Goal: Task Accomplishment & Management: Use online tool/utility

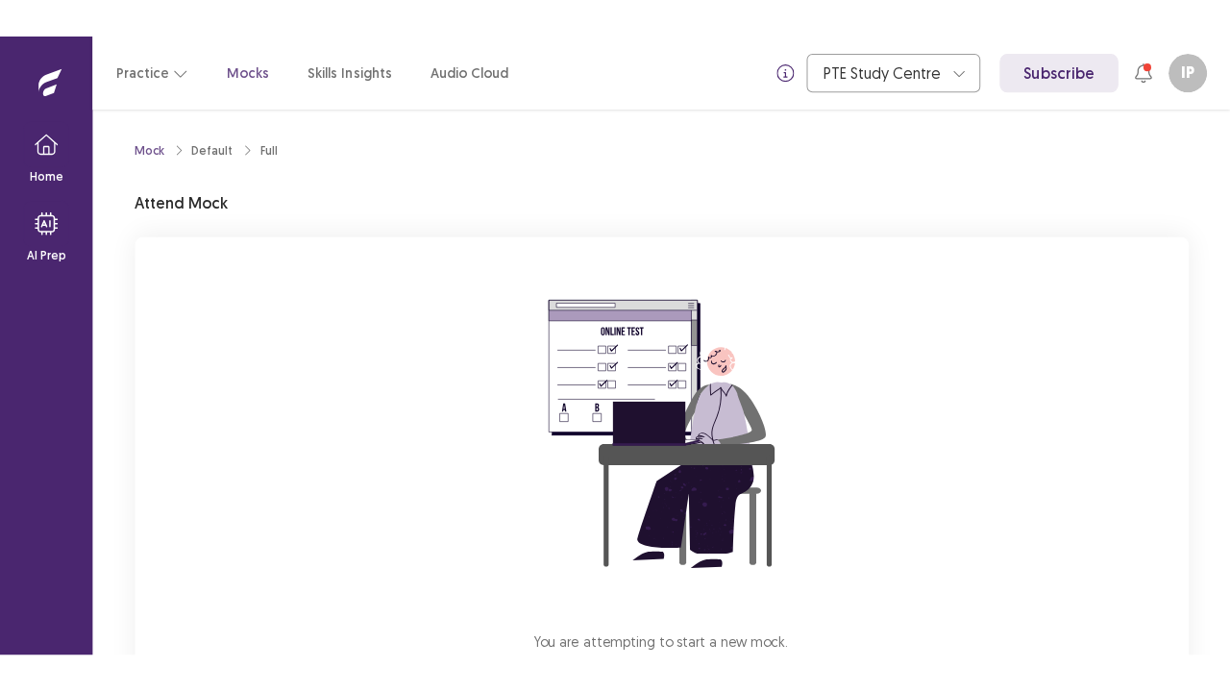
scroll to position [142, 0]
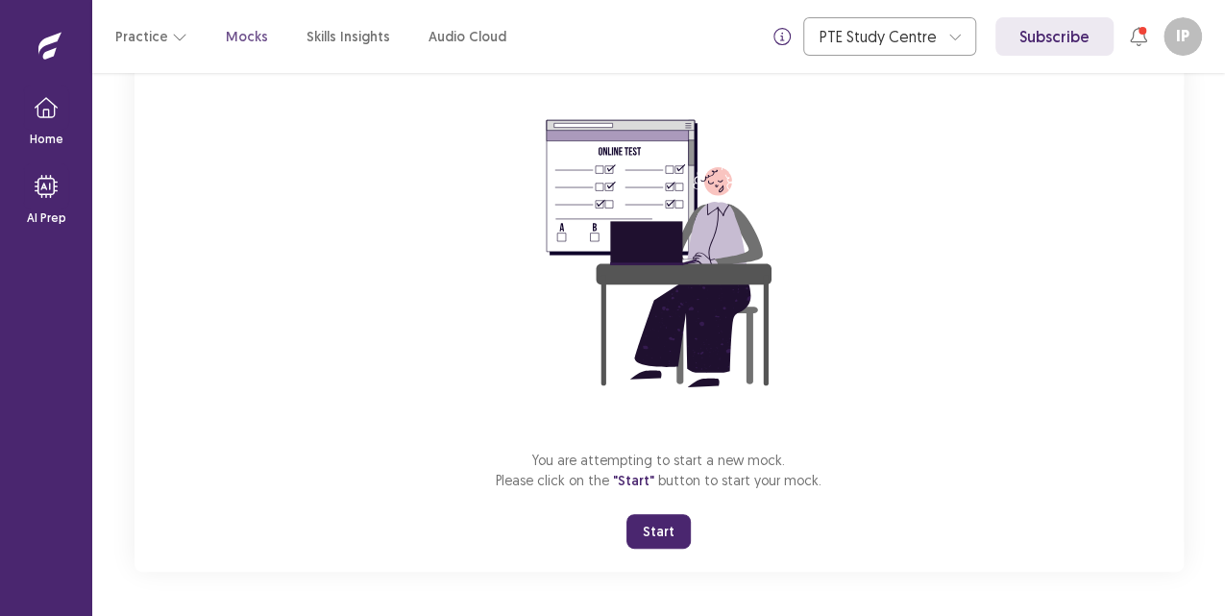
click at [670, 515] on button "Start" at bounding box center [659, 531] width 64 height 35
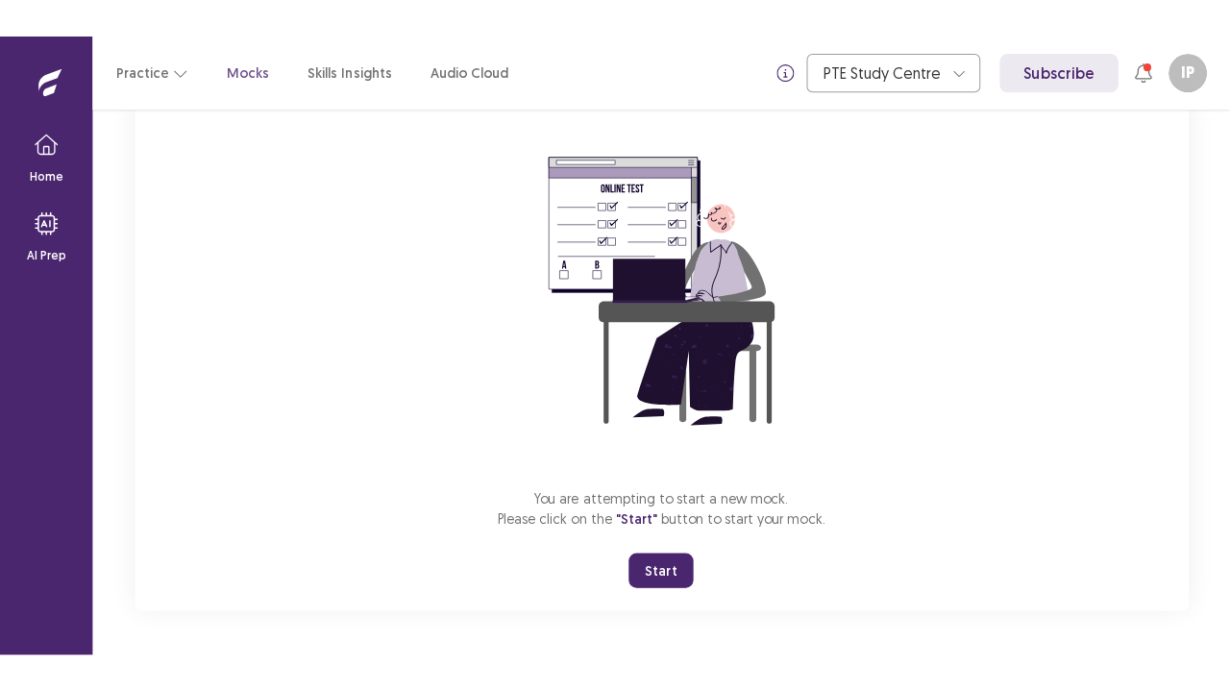
scroll to position [67, 0]
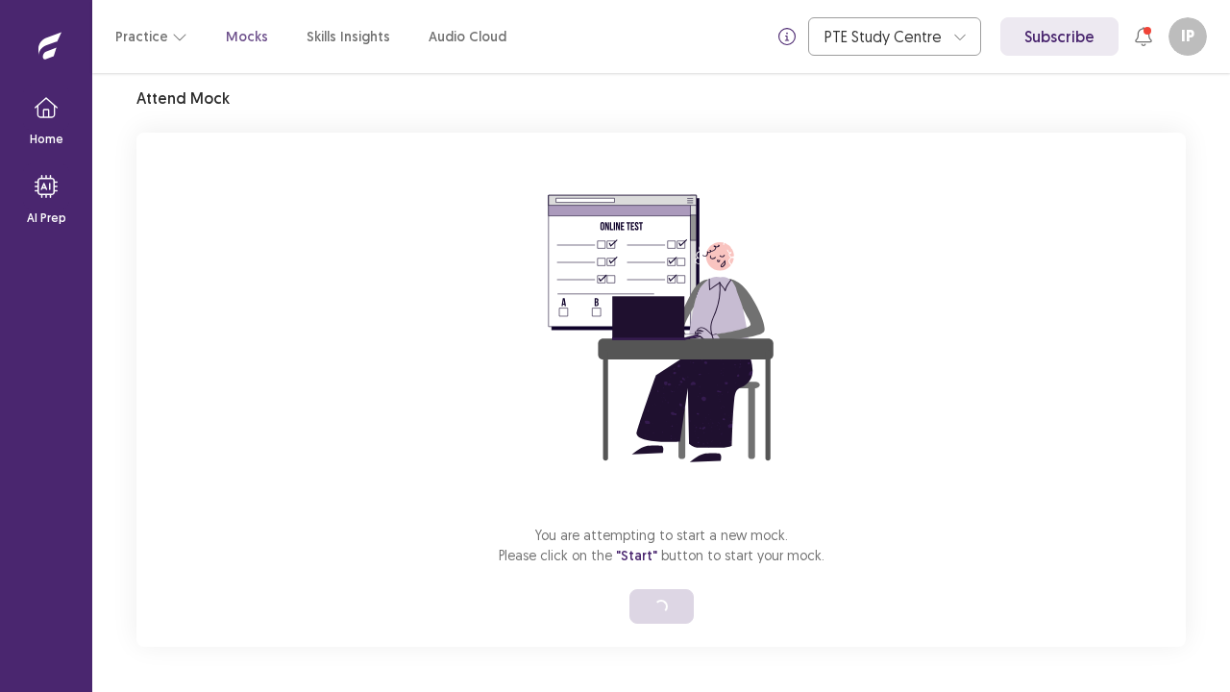
click at [652, 615] on div "You are attempting to start a new mock. Please click on the "Start" button to s…" at bounding box center [660, 390] width 1049 height 514
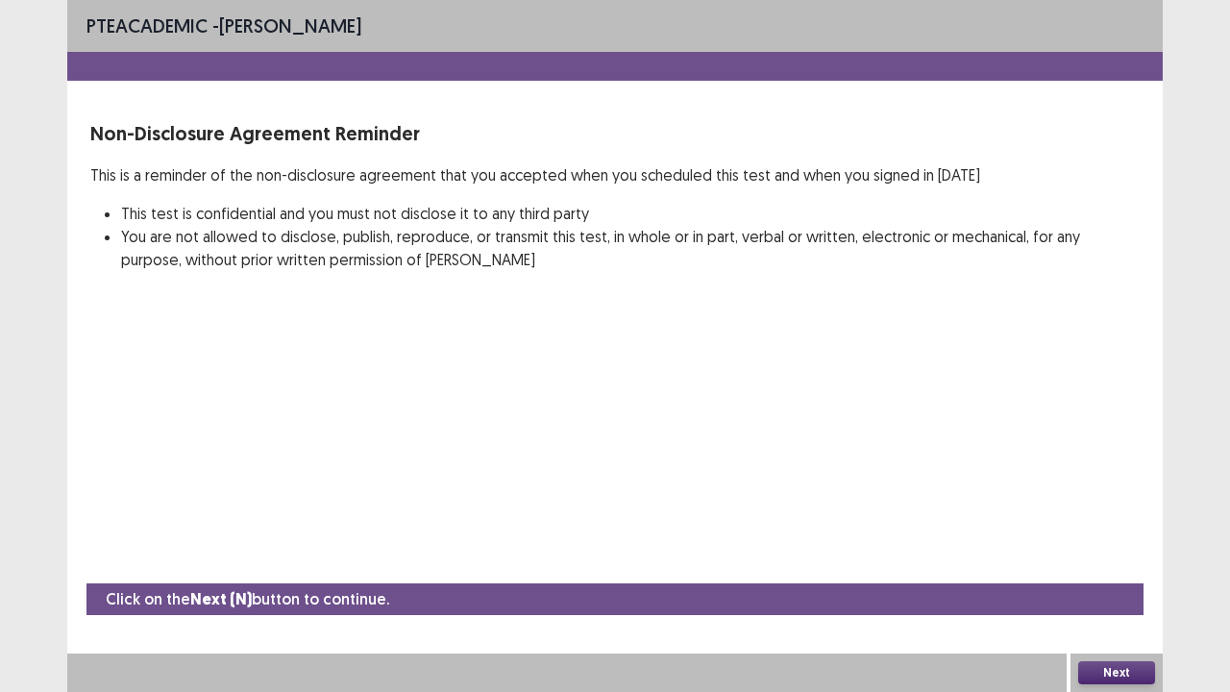
click at [1117, 615] on button "Next" at bounding box center [1116, 672] width 77 height 23
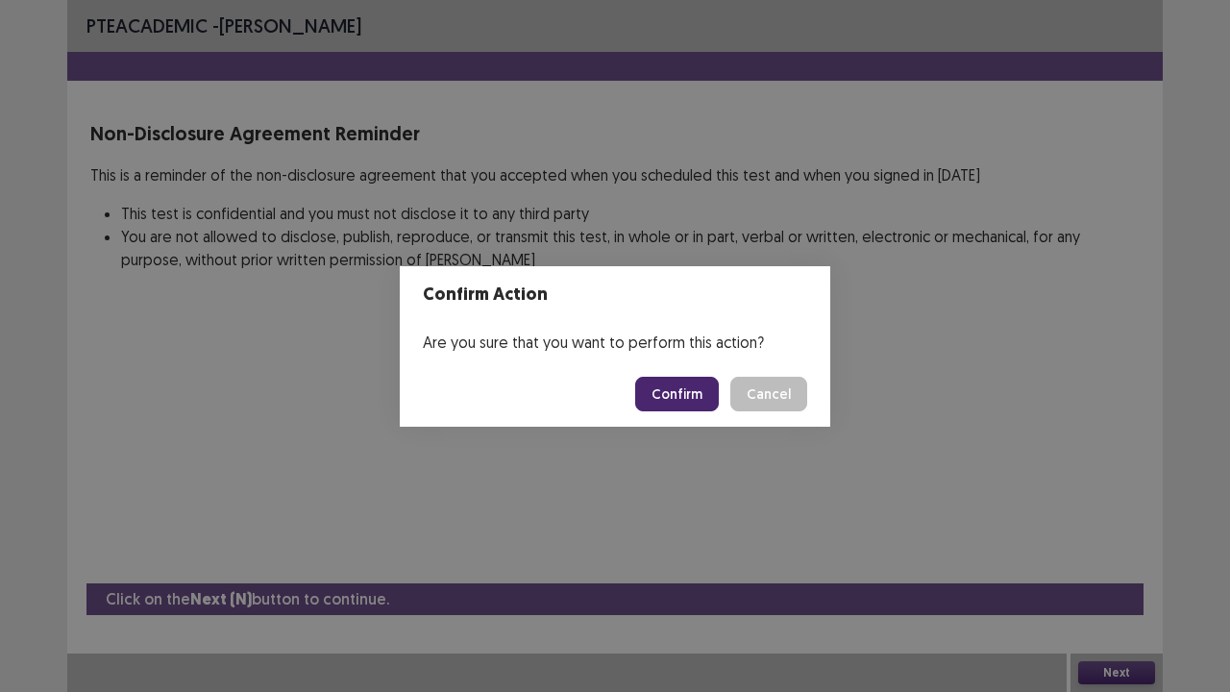
click at [677, 379] on button "Confirm" at bounding box center [677, 394] width 84 height 35
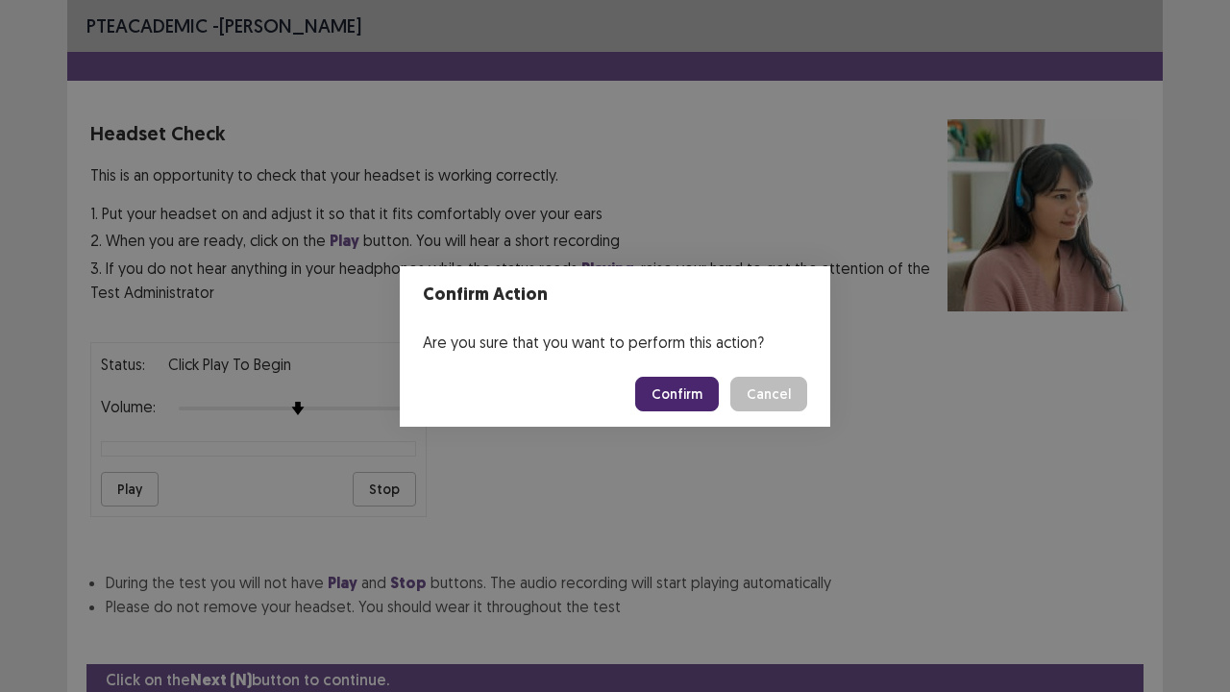
click at [686, 410] on div "Status: Click Play to Begin Volume: Play Stop" at bounding box center [614, 422] width 1049 height 190
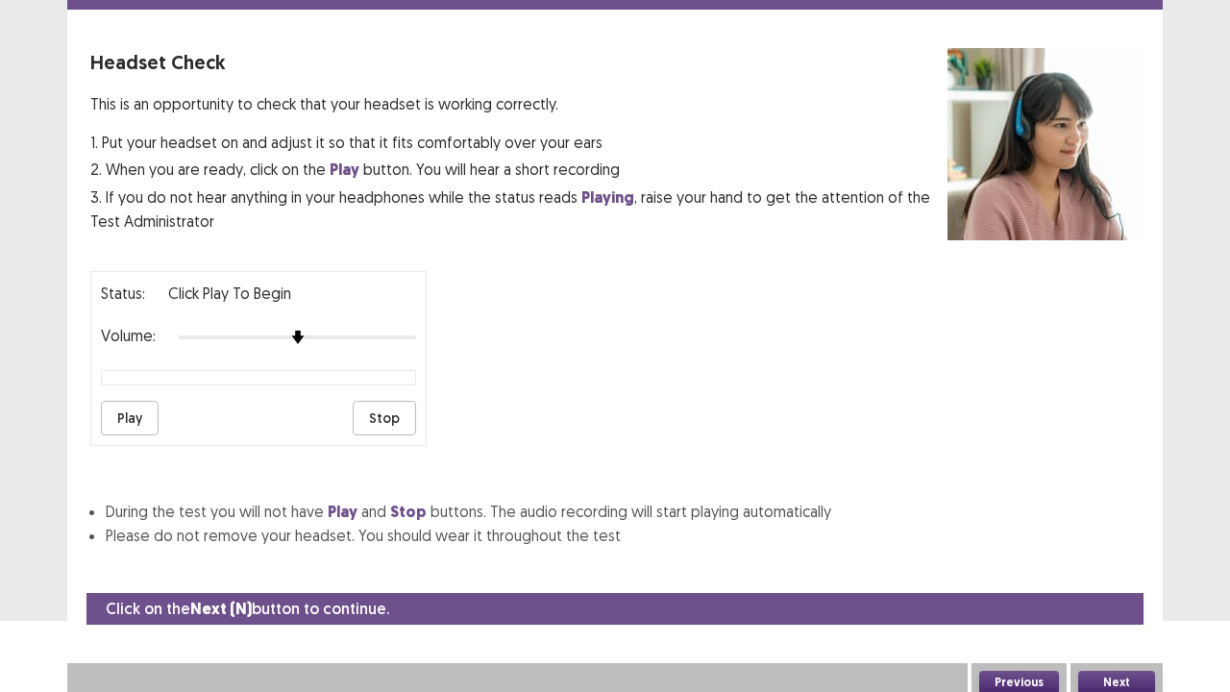
click at [1118, 615] on button "Next" at bounding box center [1116, 682] width 77 height 23
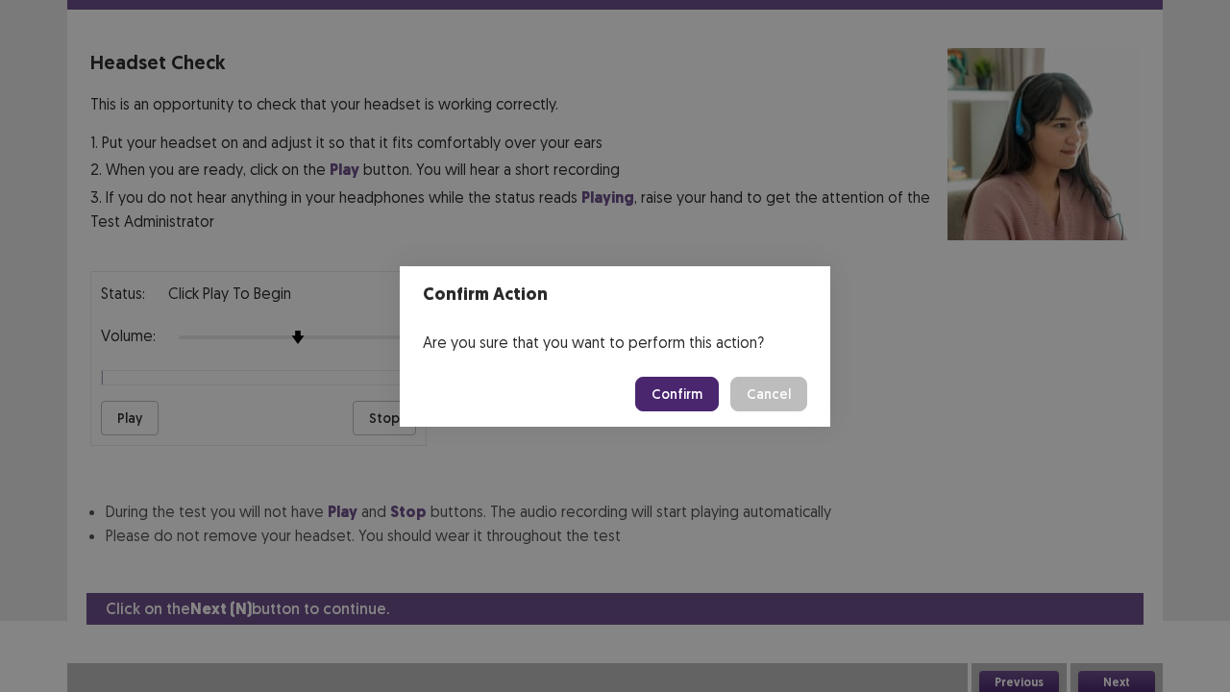
click at [656, 409] on button "Confirm" at bounding box center [677, 394] width 84 height 35
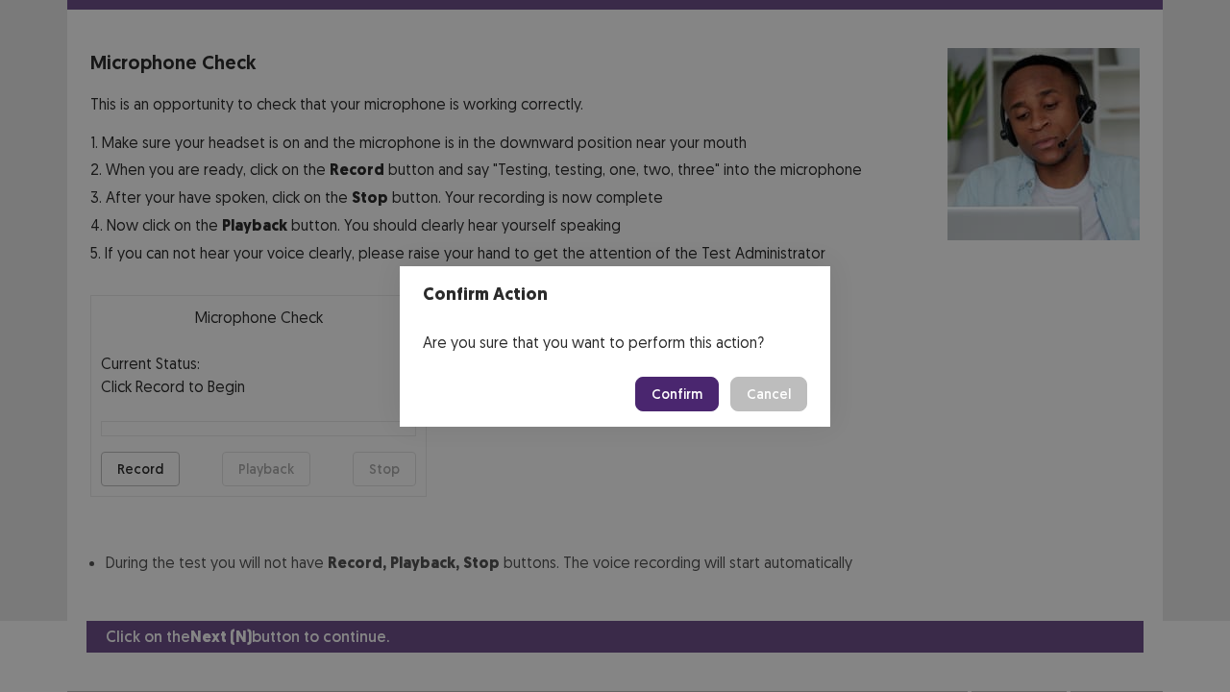
scroll to position [106, 0]
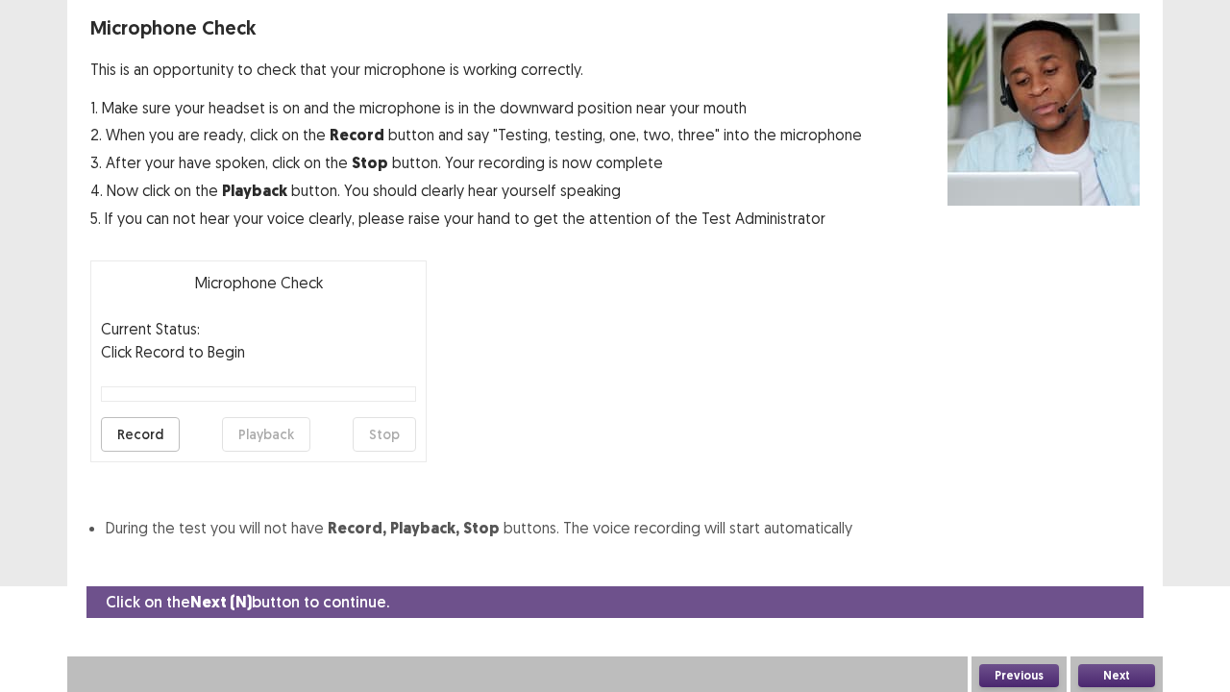
click at [1101, 615] on button "Next" at bounding box center [1116, 675] width 77 height 23
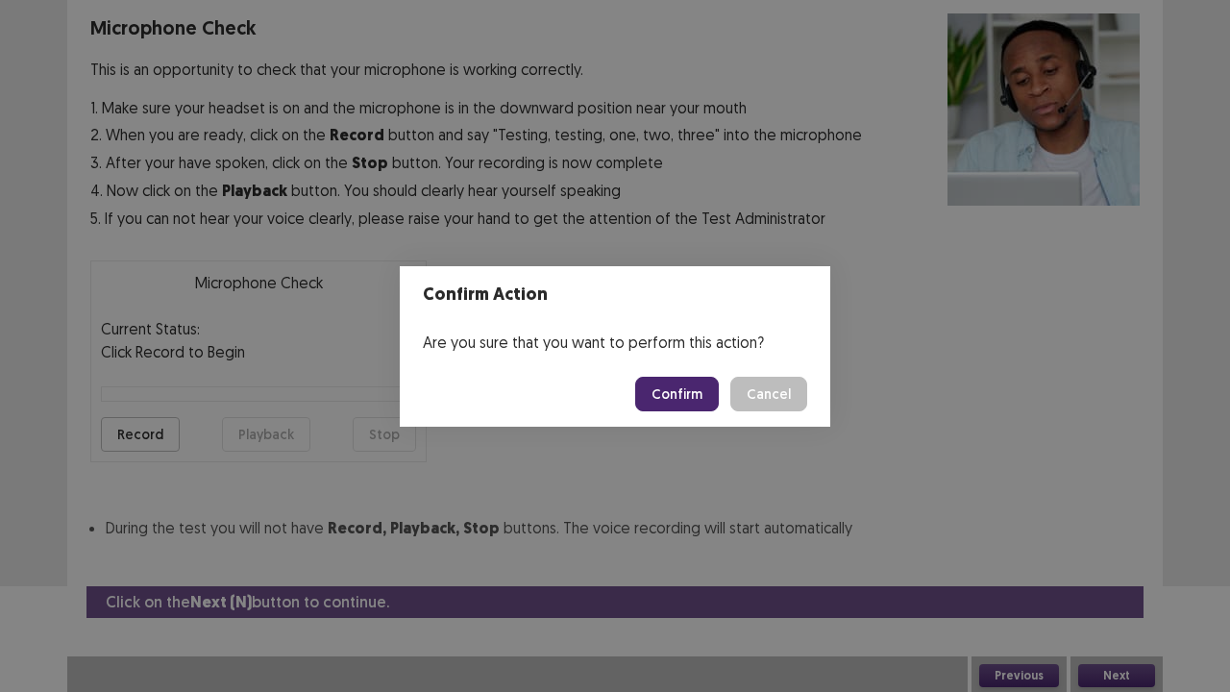
click at [678, 397] on button "Confirm" at bounding box center [677, 394] width 84 height 35
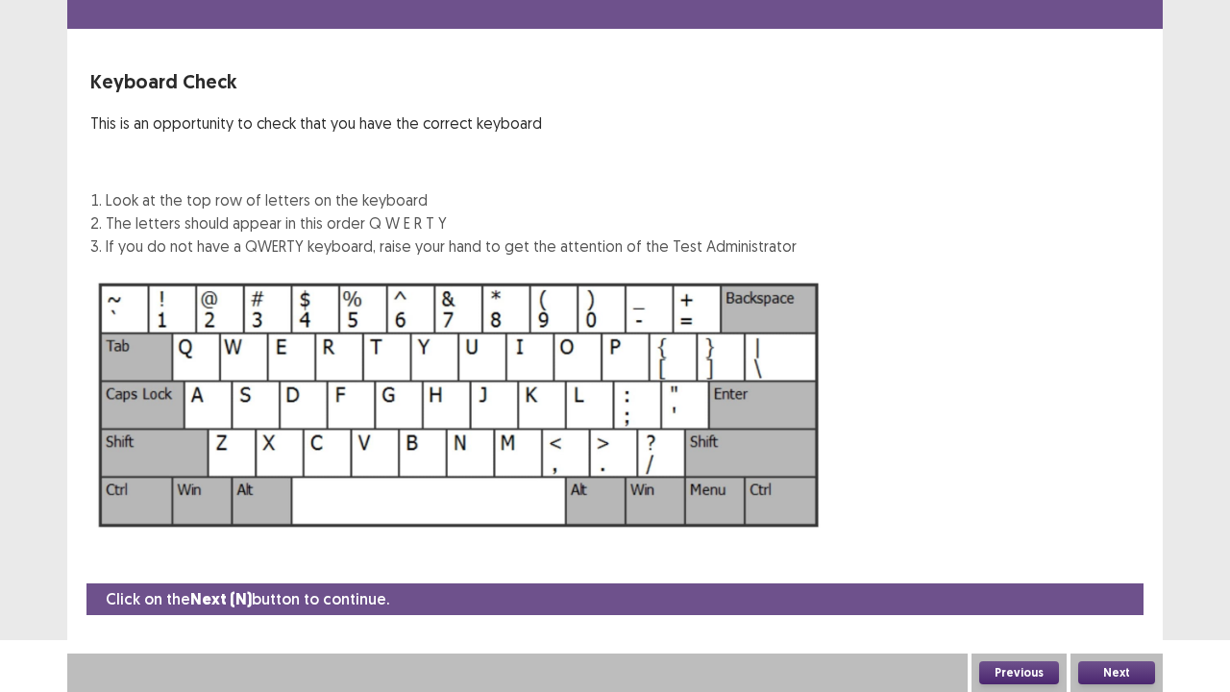
scroll to position [52, 0]
click at [1130, 615] on button "Next" at bounding box center [1116, 672] width 77 height 23
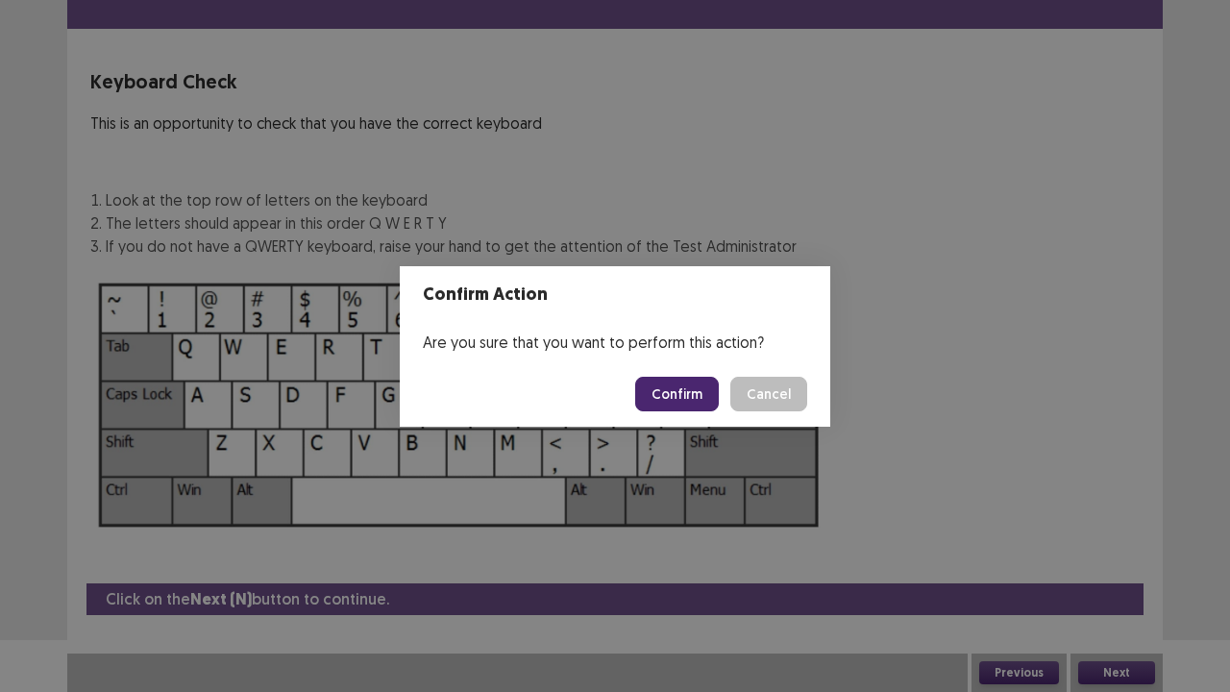
click at [690, 389] on button "Confirm" at bounding box center [677, 394] width 84 height 35
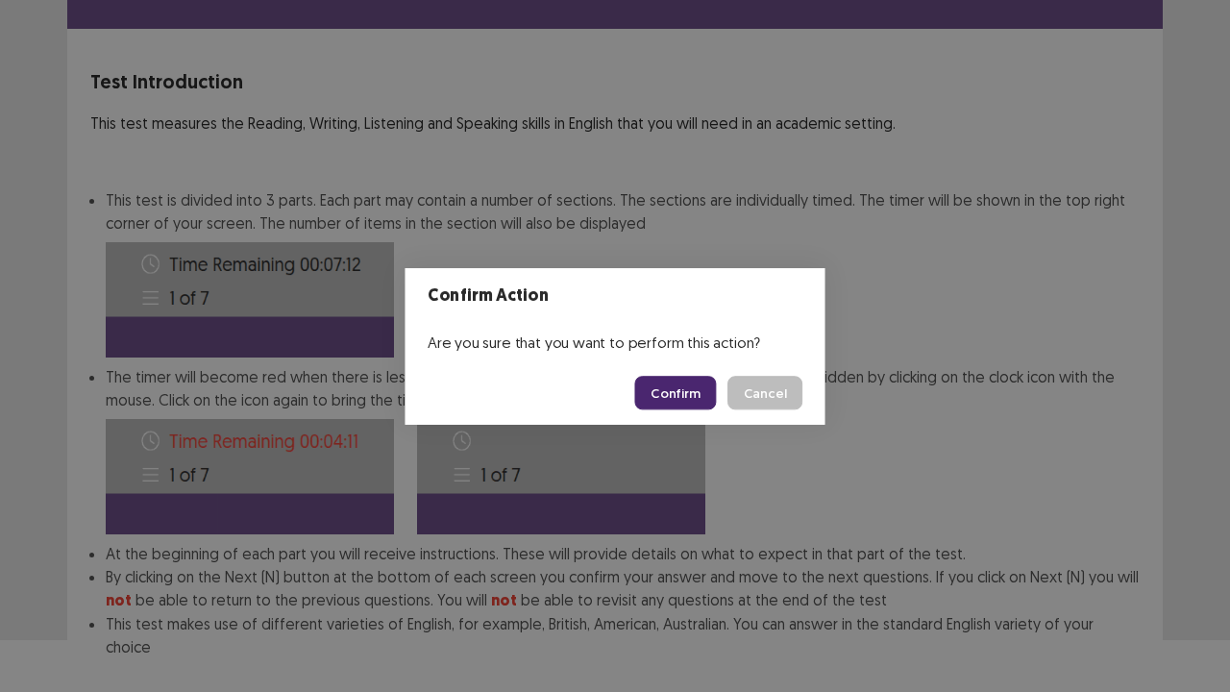
scroll to position [149, 0]
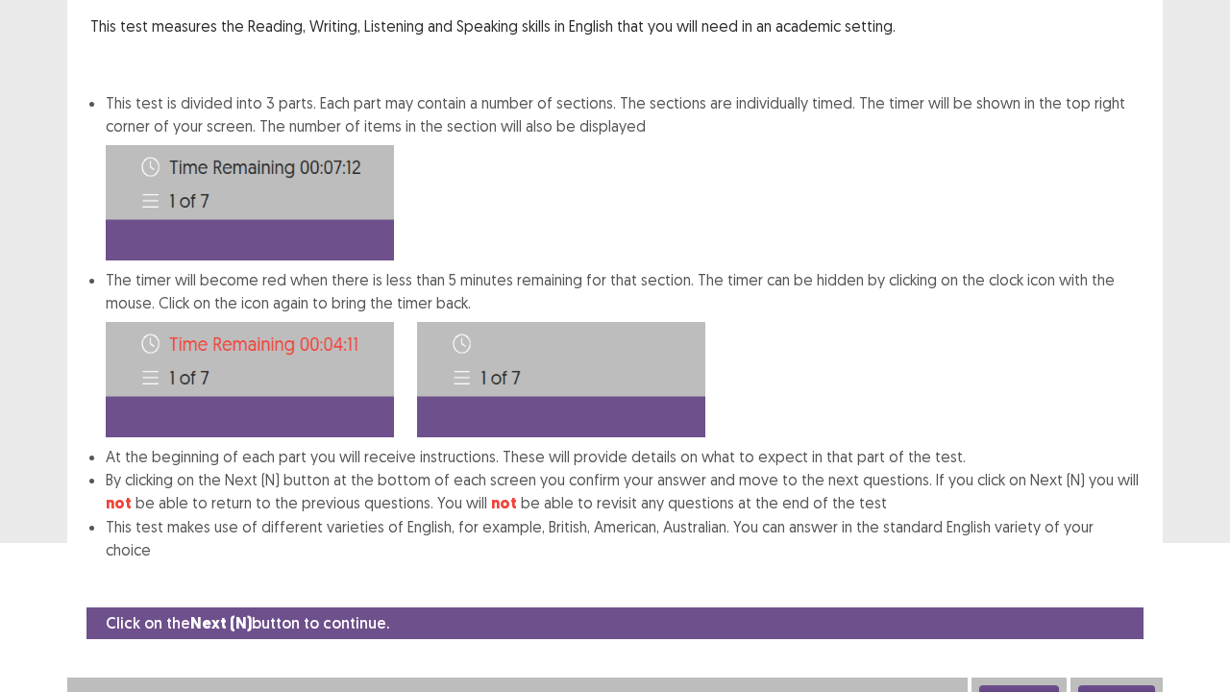
click at [1115, 615] on button "Next" at bounding box center [1116, 696] width 77 height 23
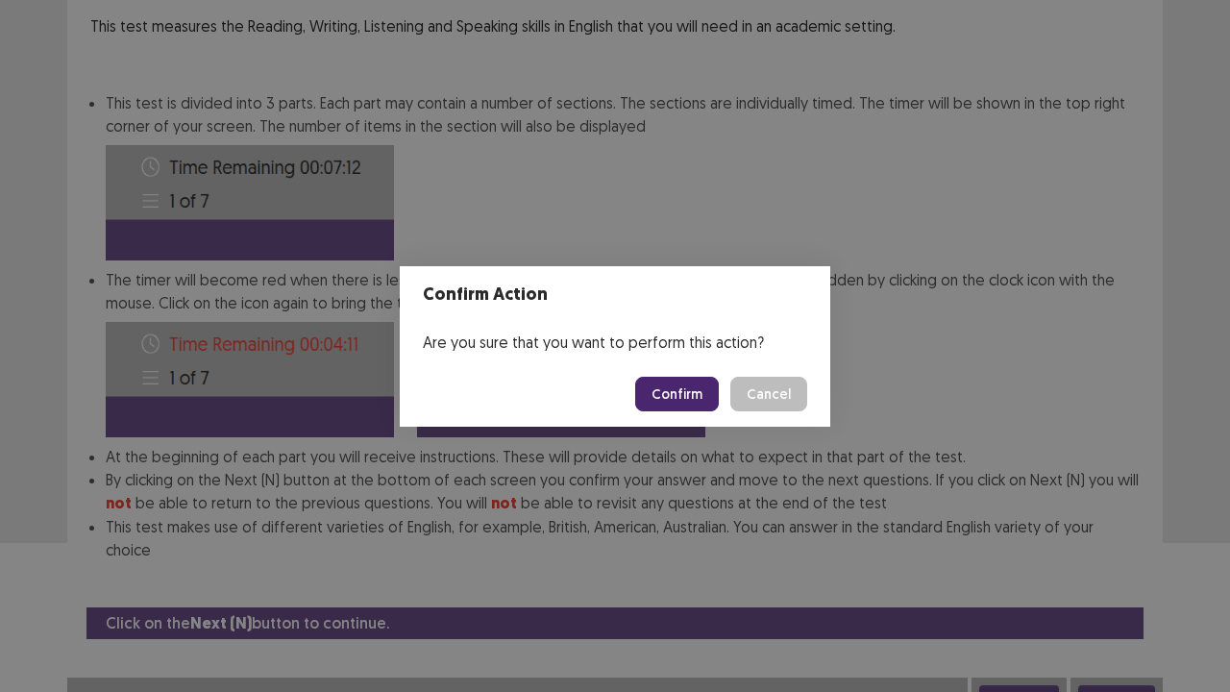
click at [712, 400] on button "Confirm" at bounding box center [677, 394] width 84 height 35
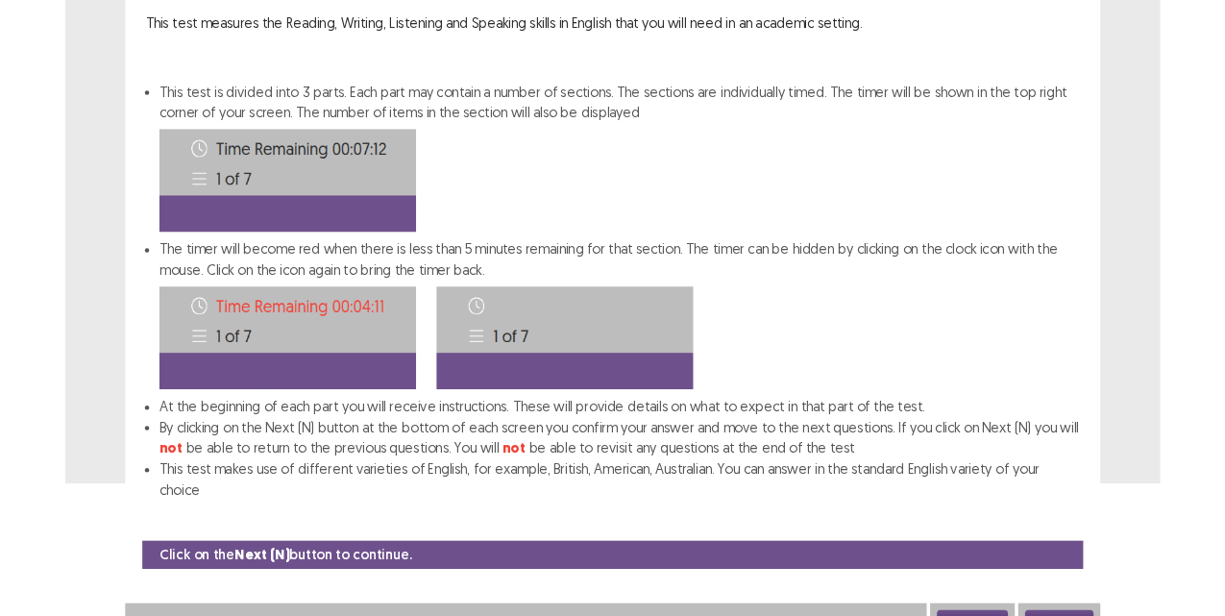
scroll to position [0, 0]
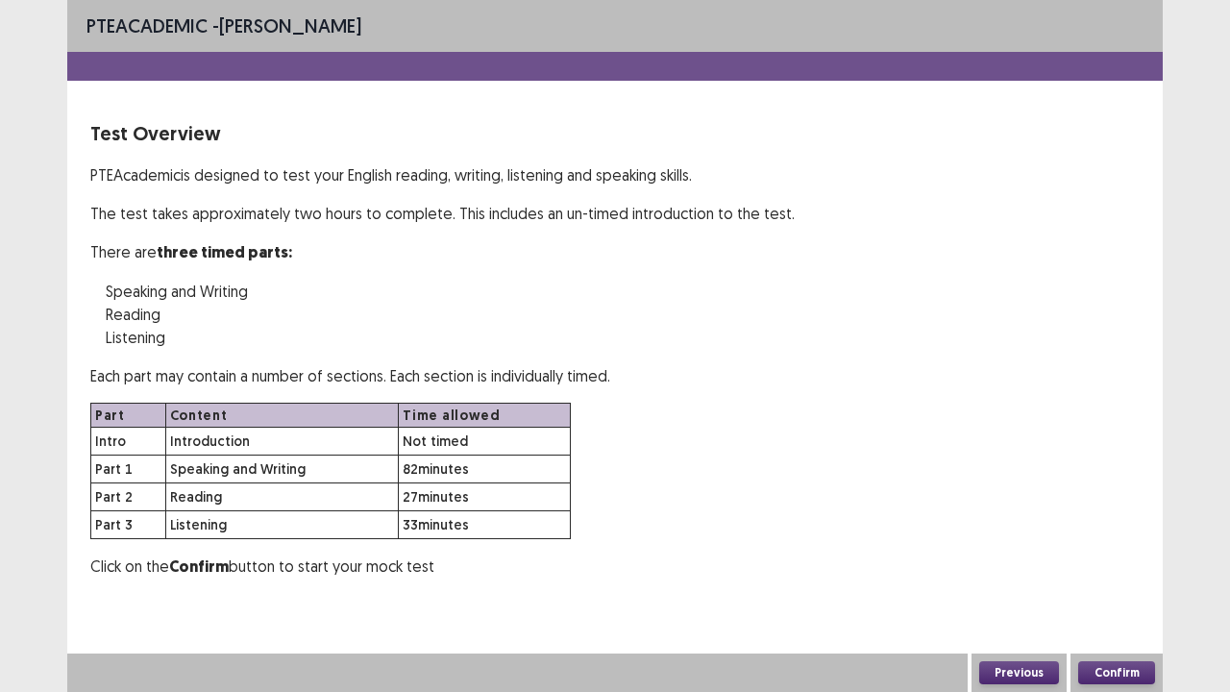
click at [1134, 615] on button "Confirm" at bounding box center [1116, 672] width 77 height 23
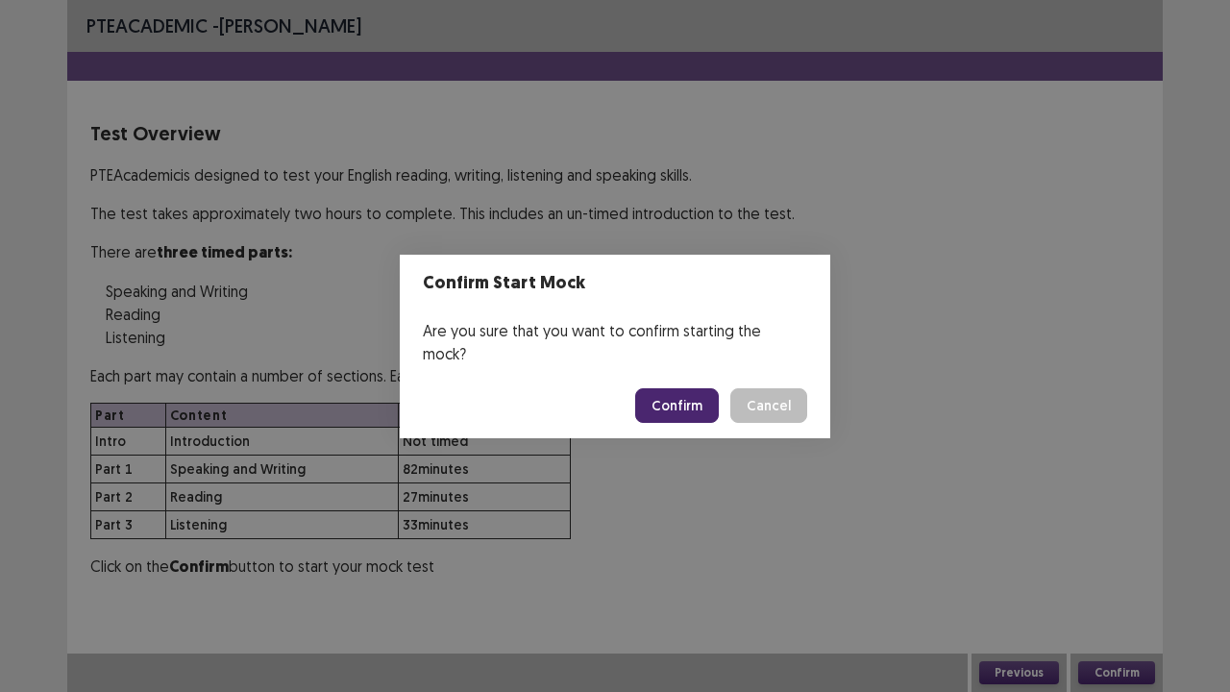
click at [682, 389] on button "Confirm" at bounding box center [677, 405] width 84 height 35
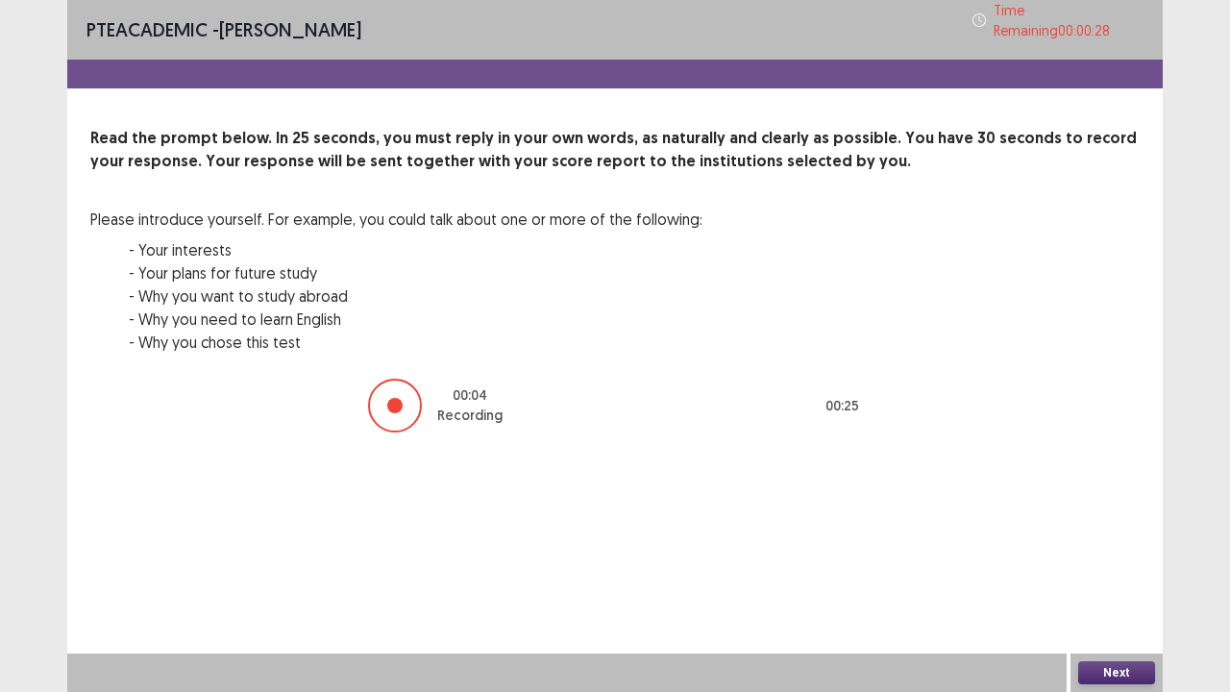
click at [1099, 615] on button "Next" at bounding box center [1116, 672] width 77 height 23
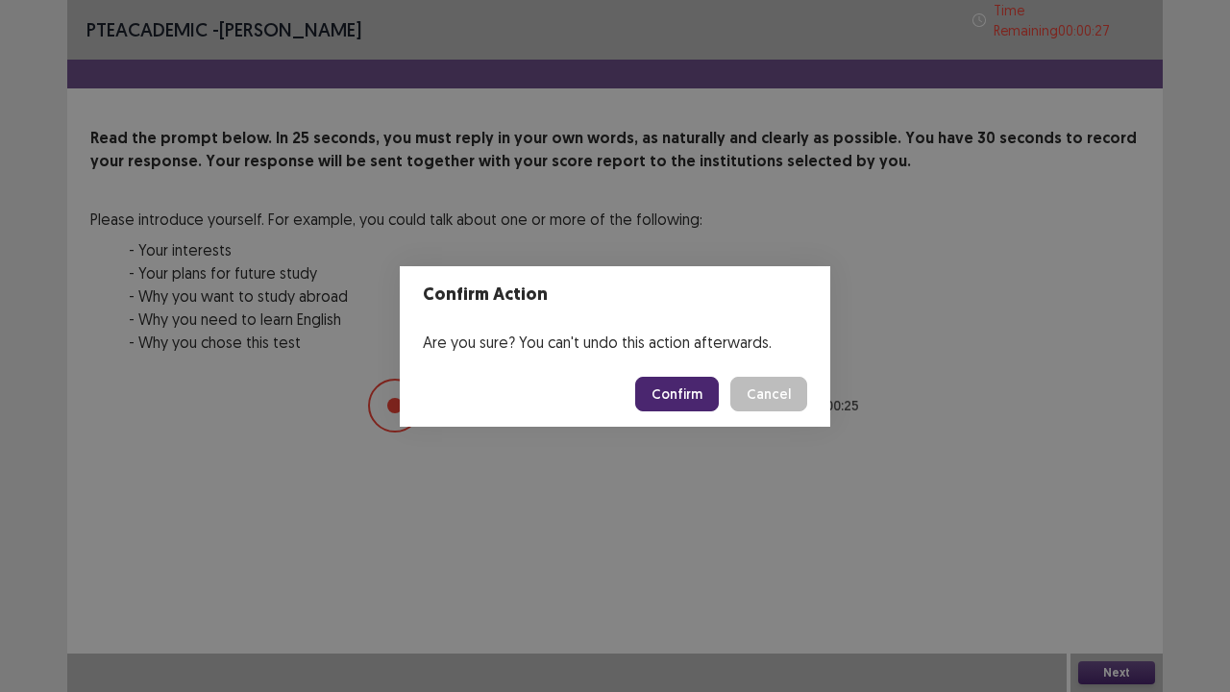
click at [674, 404] on button "Confirm" at bounding box center [677, 394] width 84 height 35
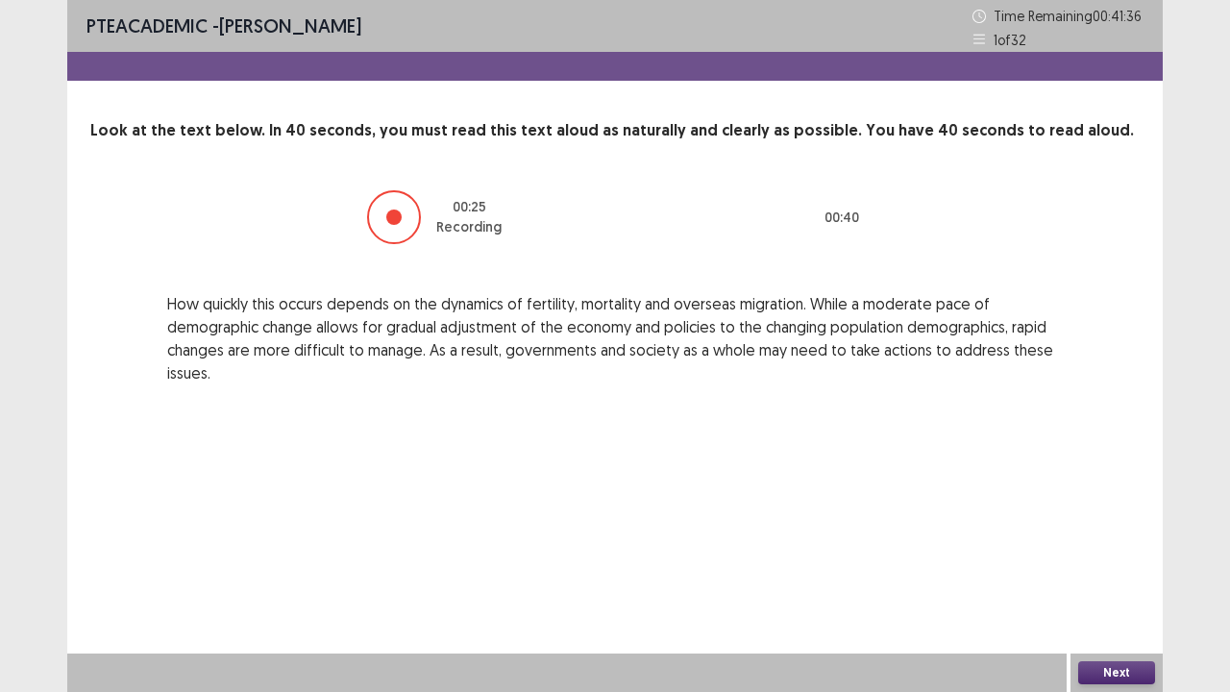
click at [1114, 615] on button "Next" at bounding box center [1116, 672] width 77 height 23
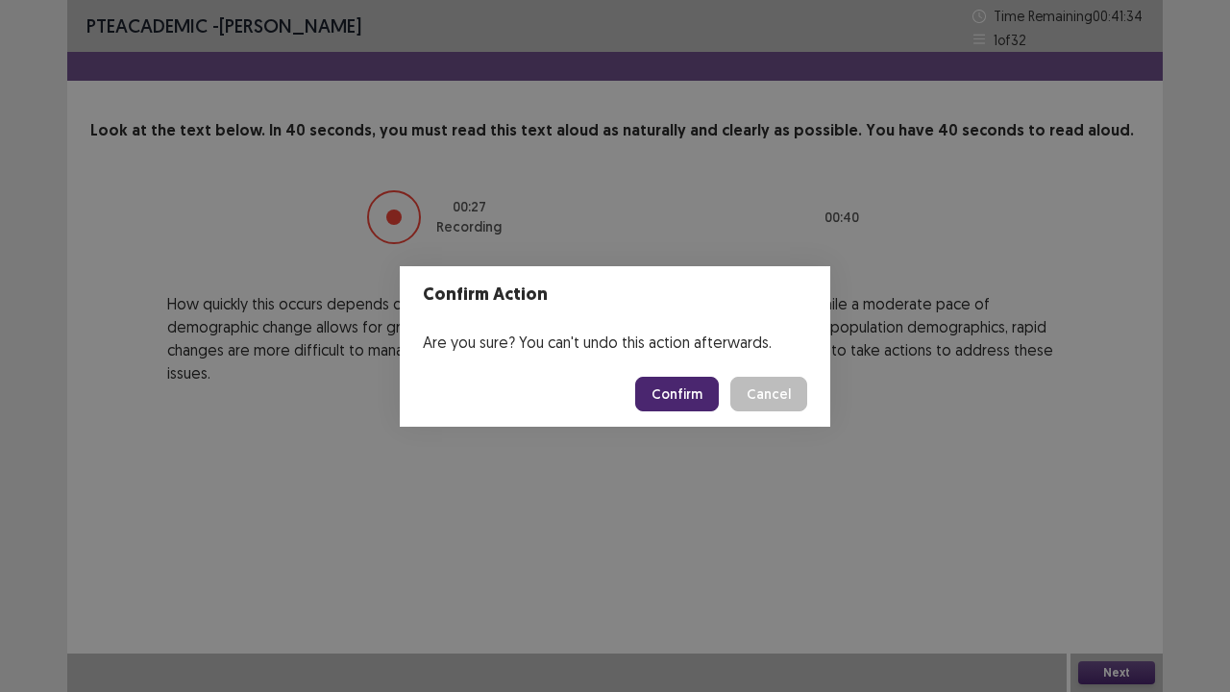
click at [705, 396] on button "Confirm" at bounding box center [677, 394] width 84 height 35
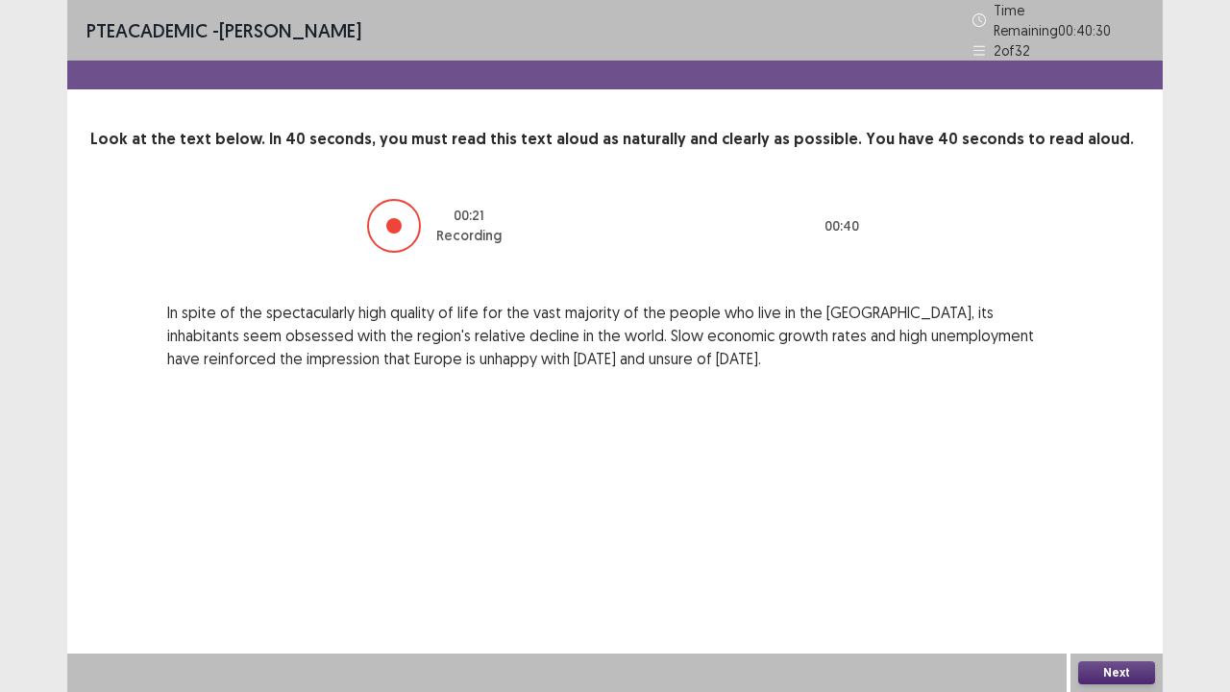
click at [1118, 615] on button "Next" at bounding box center [1116, 672] width 77 height 23
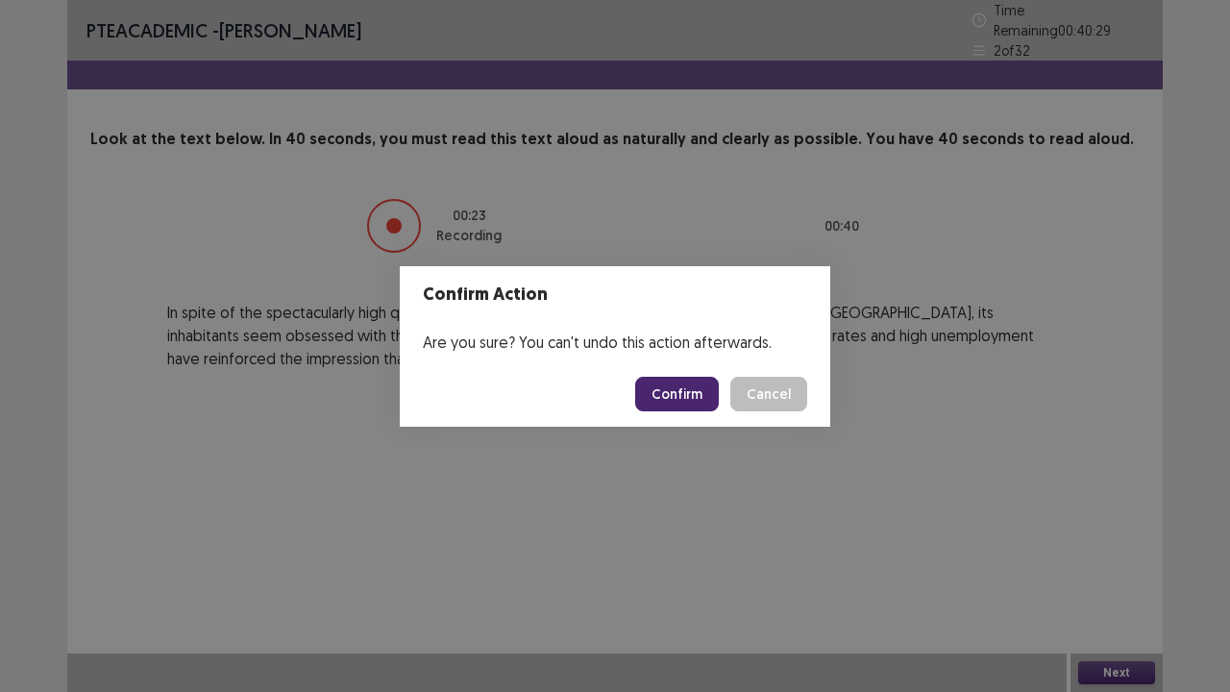
click at [689, 394] on button "Confirm" at bounding box center [677, 394] width 84 height 35
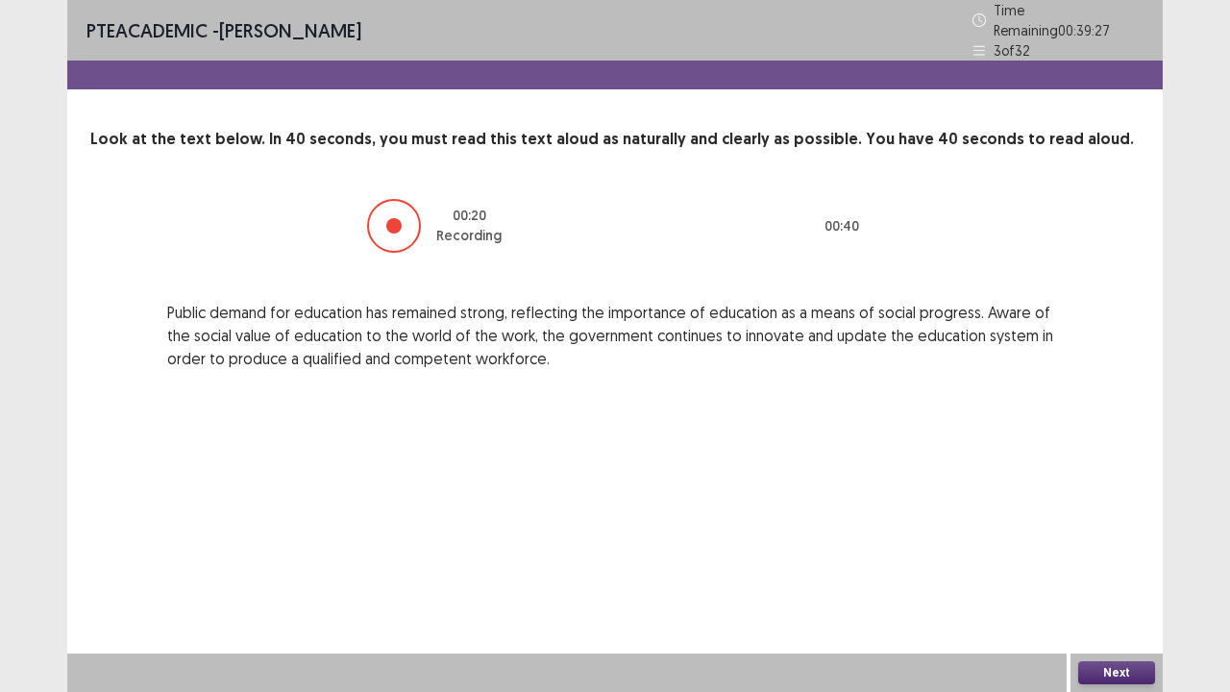
click at [1115, 615] on button "Next" at bounding box center [1116, 672] width 77 height 23
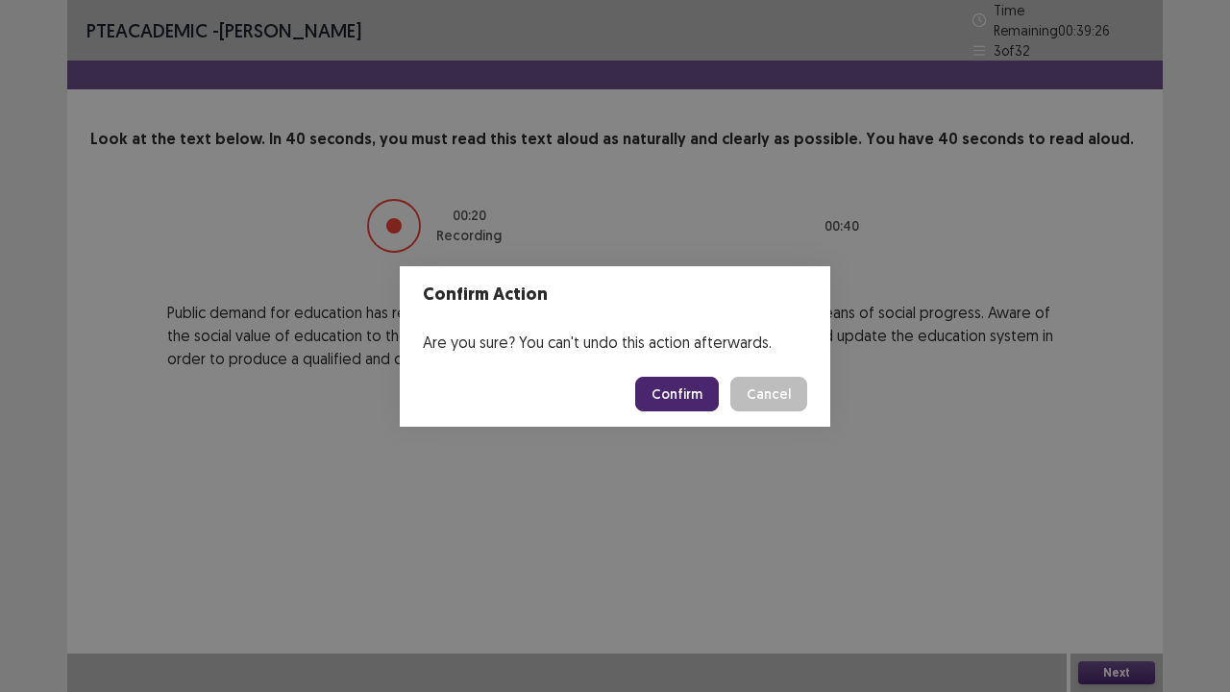
click at [702, 400] on button "Confirm" at bounding box center [677, 394] width 84 height 35
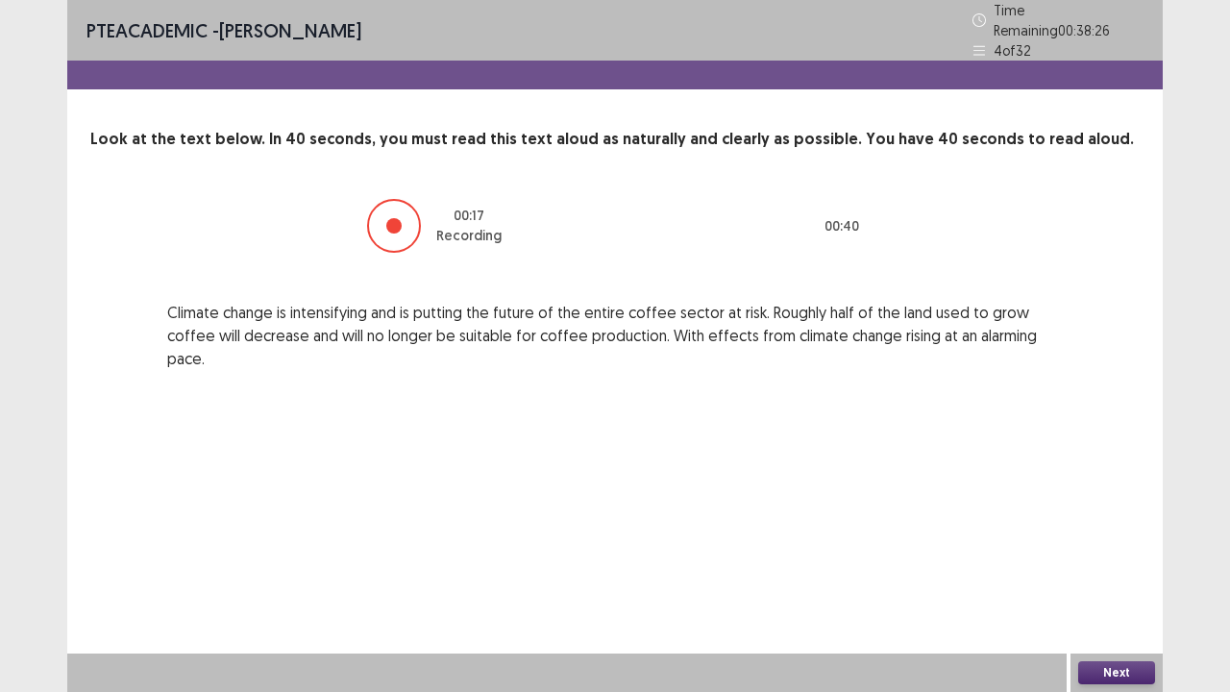
click at [1101, 615] on div "PTE academic - [PERSON_NAME] Time Remaining 00 : 38 : 26 4 of 32 Look at the te…" at bounding box center [615, 346] width 1096 height 692
drag, startPoint x: 1108, startPoint y: 658, endPoint x: 1108, endPoint y: 671, distance: 12.5
click at [1108, 615] on div "Next" at bounding box center [1117, 672] width 92 height 38
click at [1108, 615] on button "Next" at bounding box center [1116, 672] width 77 height 23
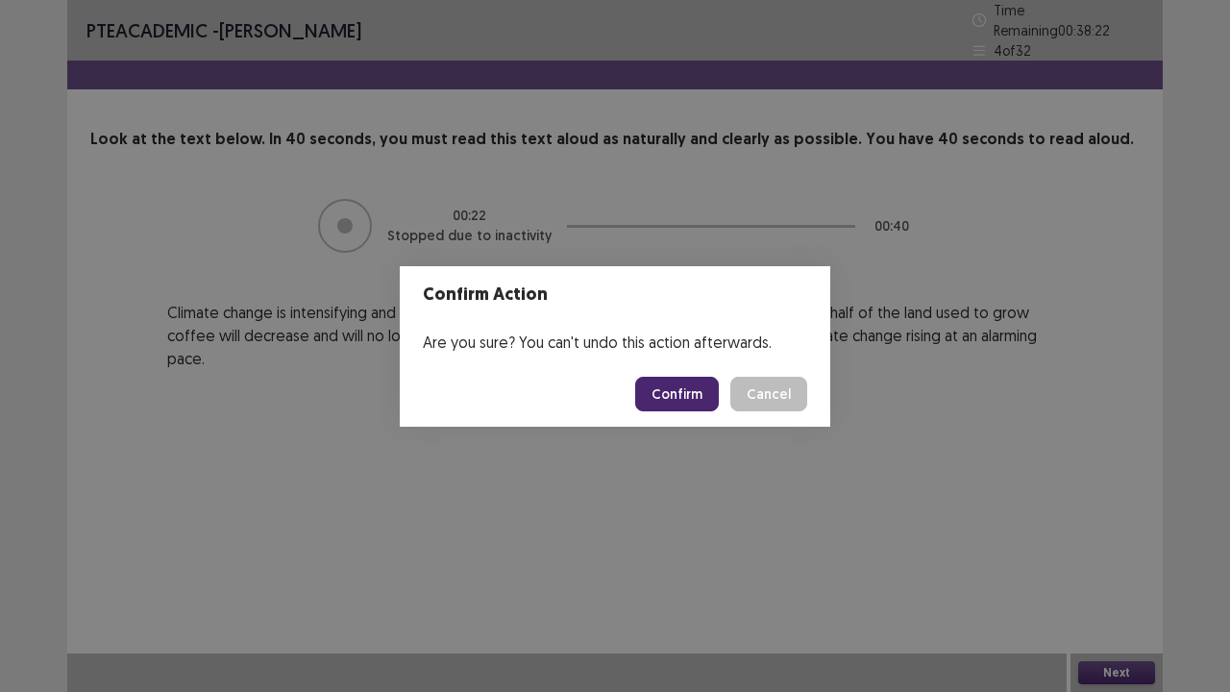
click at [696, 390] on button "Confirm" at bounding box center [677, 394] width 84 height 35
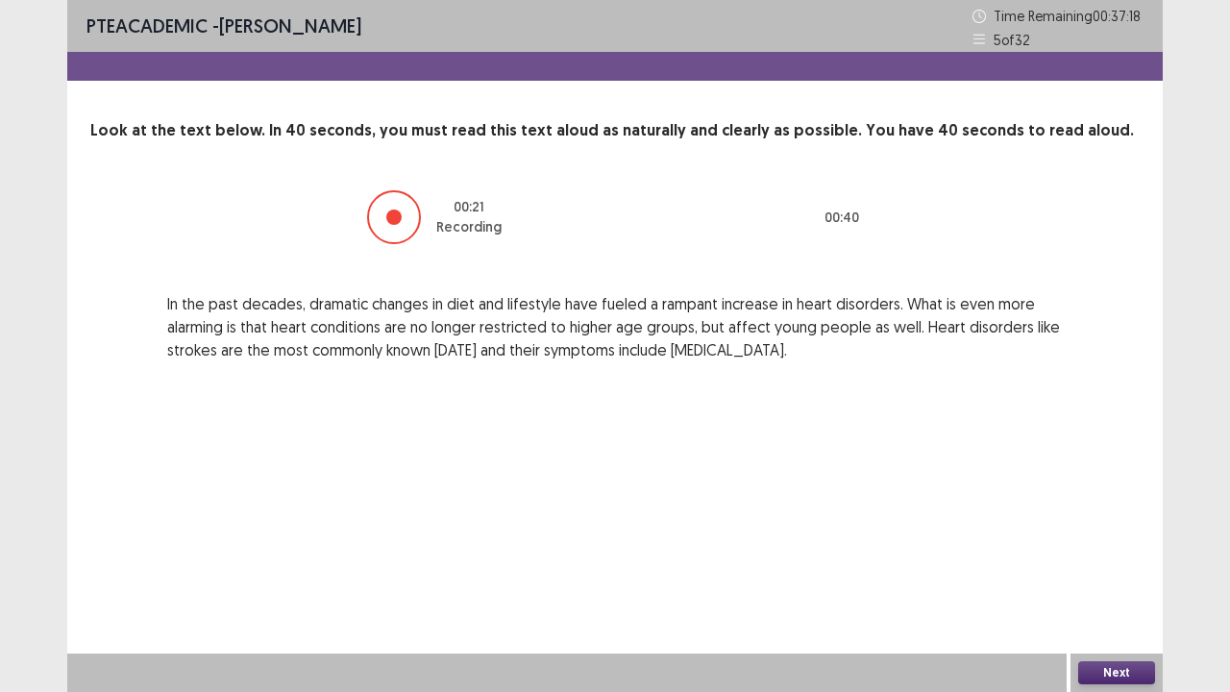
click at [1117, 615] on button "Next" at bounding box center [1116, 672] width 77 height 23
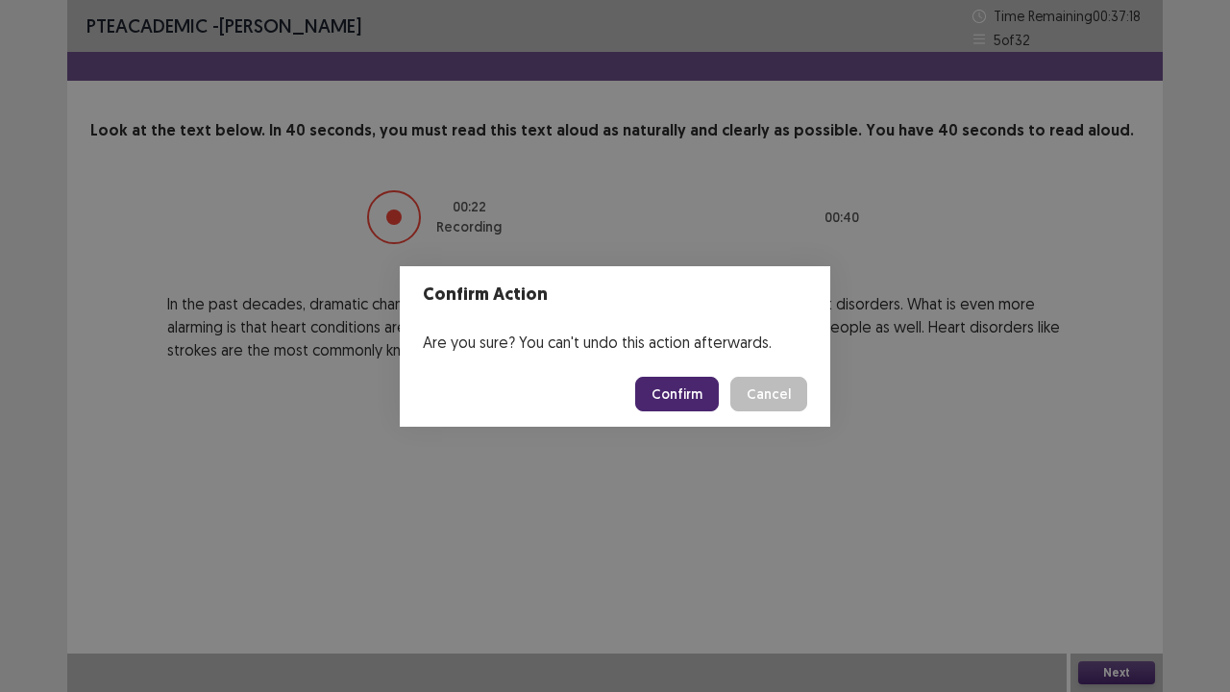
click at [693, 406] on button "Confirm" at bounding box center [677, 394] width 84 height 35
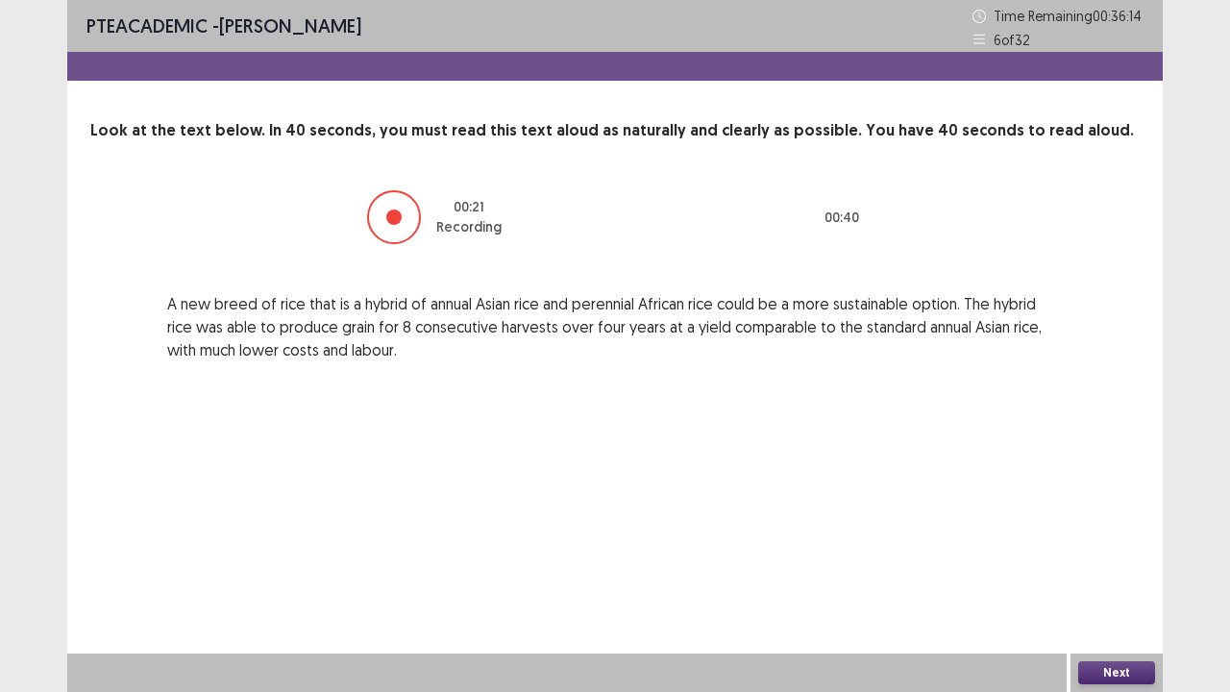
click at [1116, 615] on button "Next" at bounding box center [1116, 672] width 77 height 23
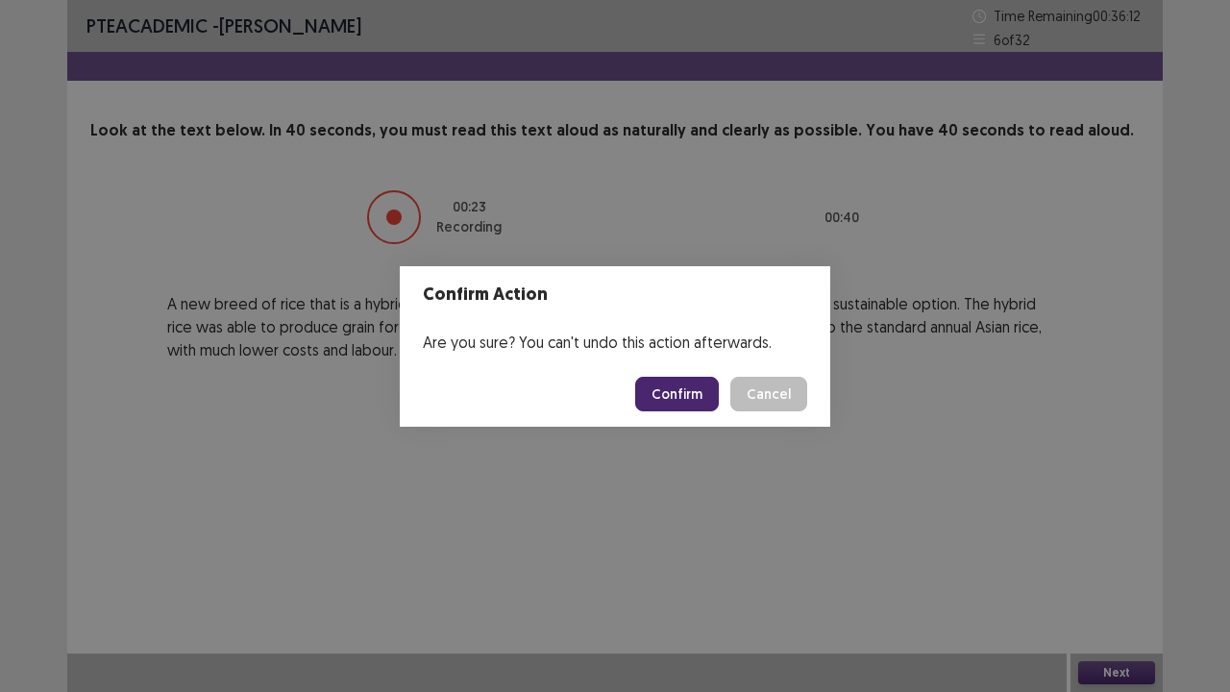
click at [702, 377] on button "Confirm" at bounding box center [677, 394] width 84 height 35
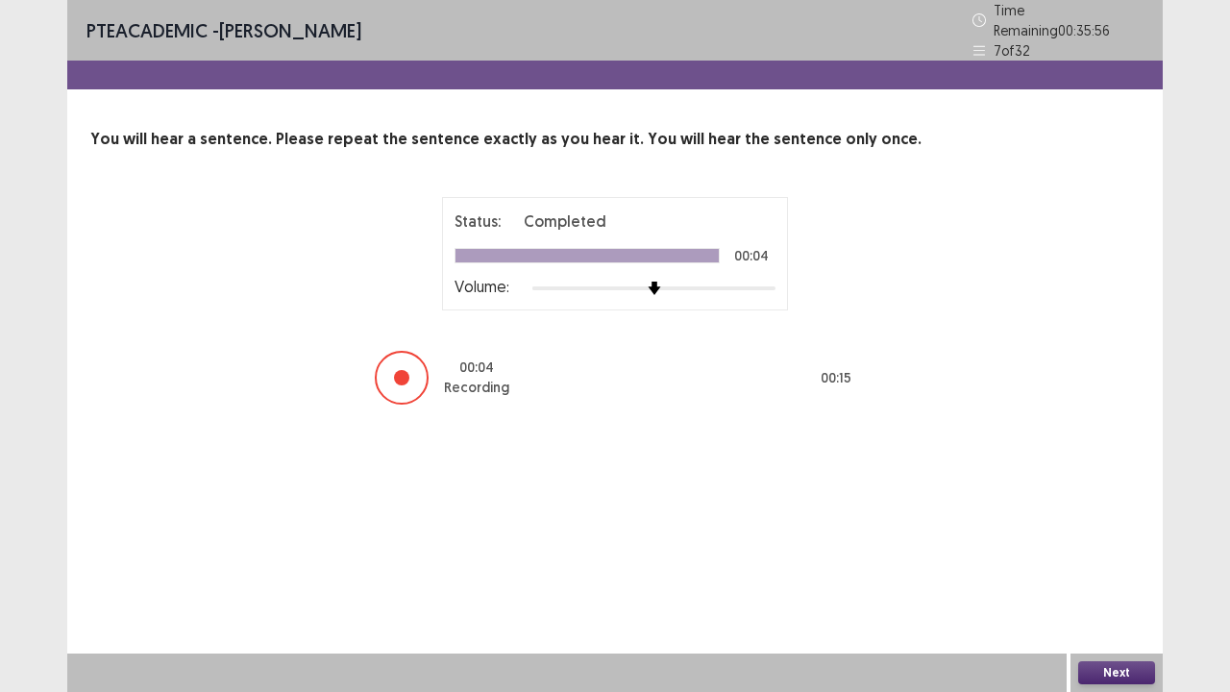
click at [1134, 615] on button "Next" at bounding box center [1116, 672] width 77 height 23
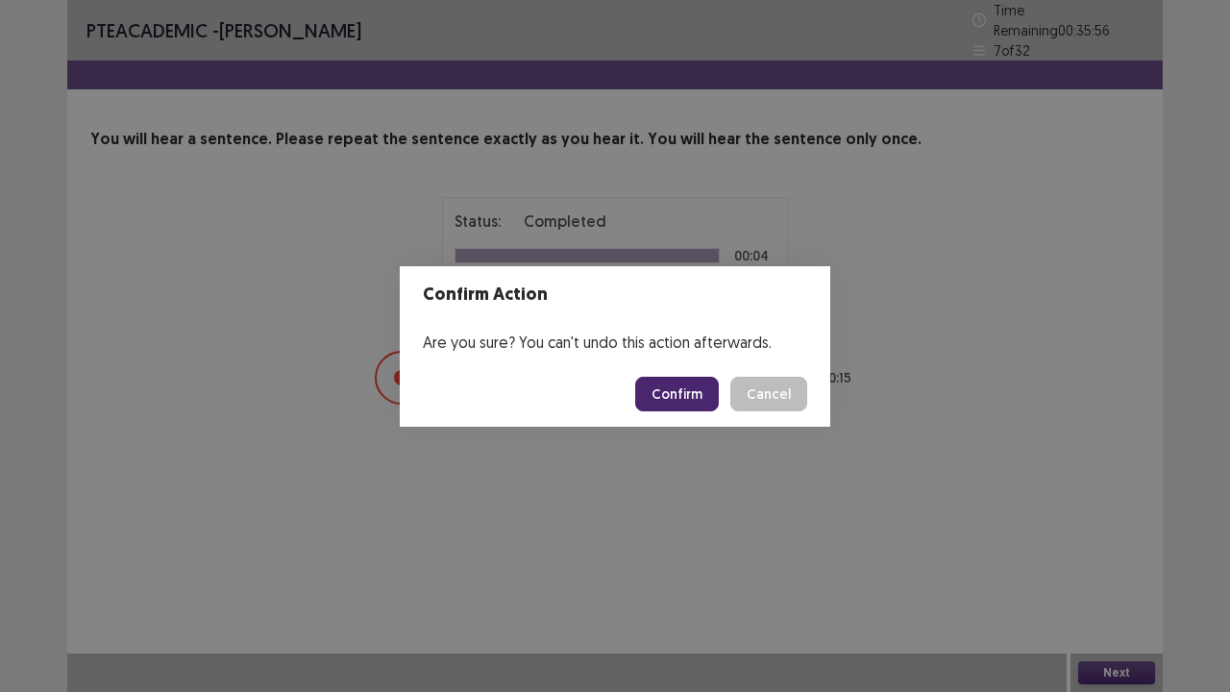
click at [670, 386] on button "Confirm" at bounding box center [677, 394] width 84 height 35
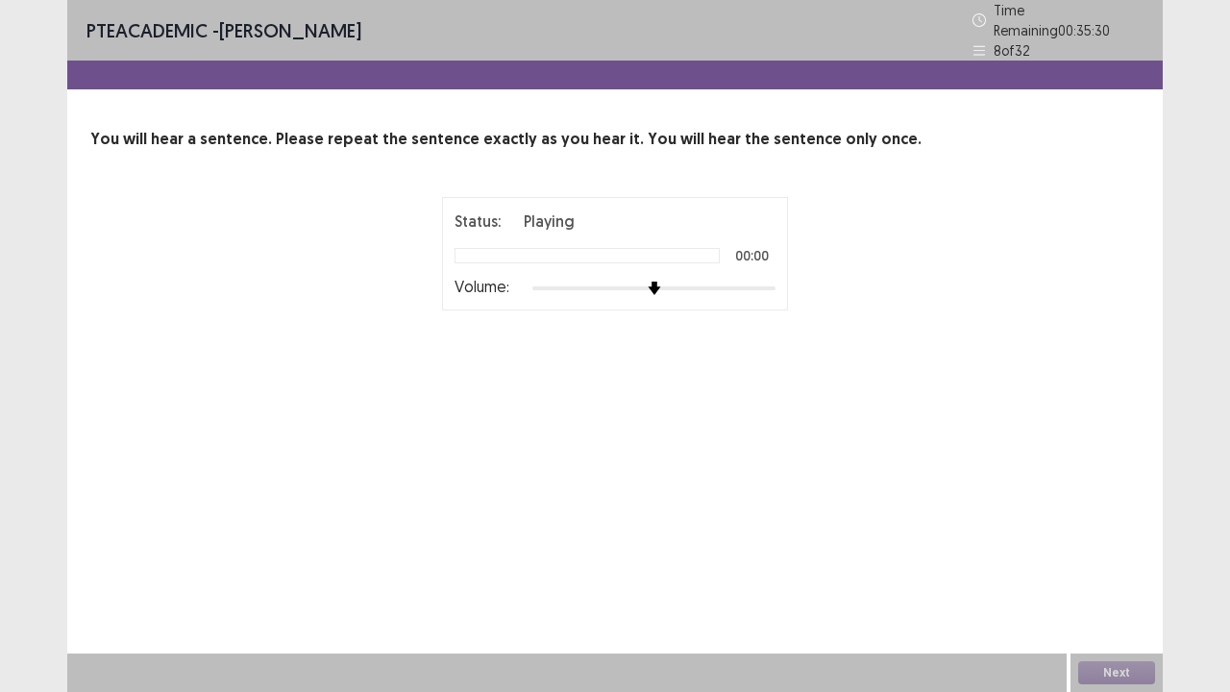
click at [162, 566] on div "PTE academic - [PERSON_NAME] Time Remaining 00 : 35 : 30 8 of 32 You will hear …" at bounding box center [615, 346] width 1096 height 692
click at [60, 571] on div "PTE academic - [PERSON_NAME] Time Remaining 00 : 35 : 29 8 of 32 You will hear …" at bounding box center [615, 346] width 1230 height 692
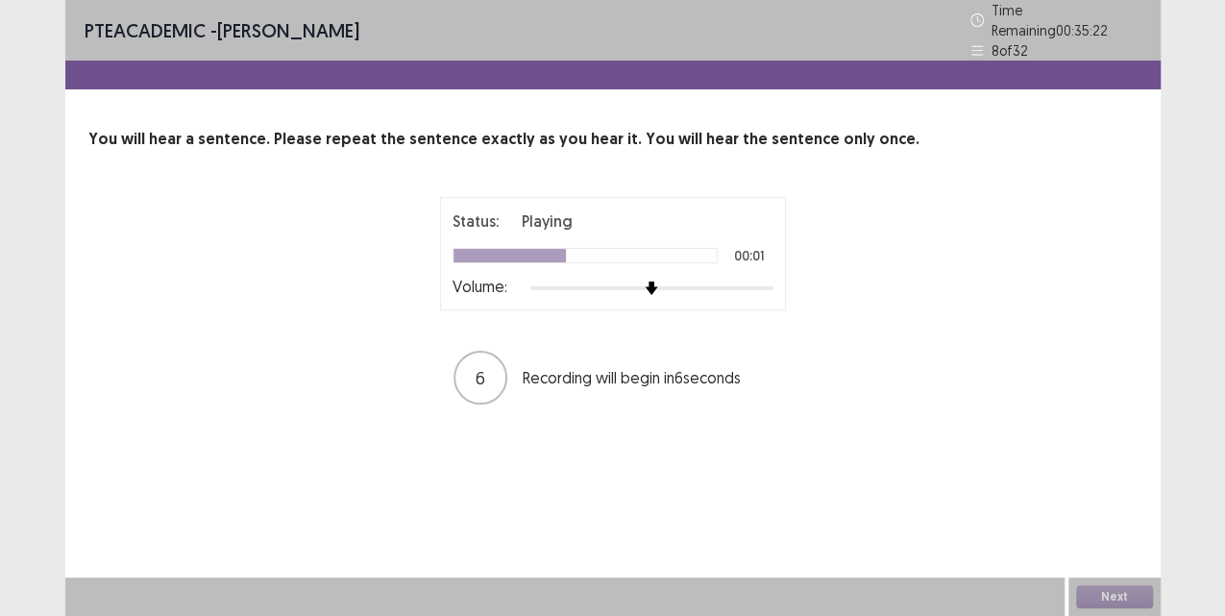
click at [557, 470] on div "PTE academic - [PERSON_NAME] Time Remaining 00 : 35 : 22 8 of 32 You will hear …" at bounding box center [613, 308] width 1096 height 616
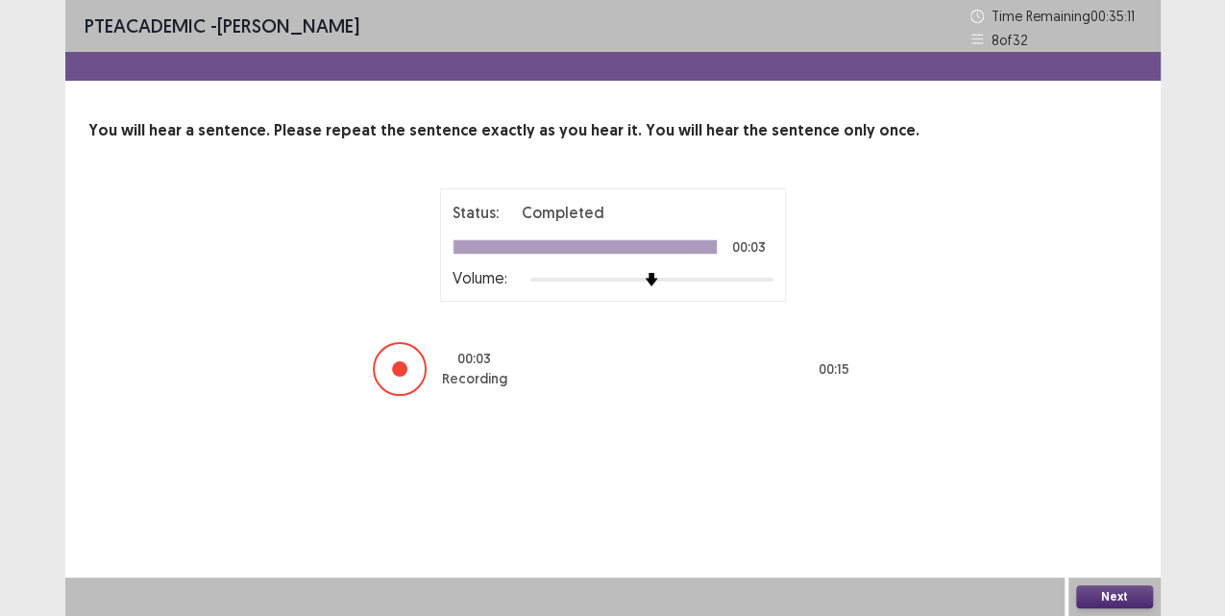
click at [1124, 599] on button "Next" at bounding box center [1114, 596] width 77 height 23
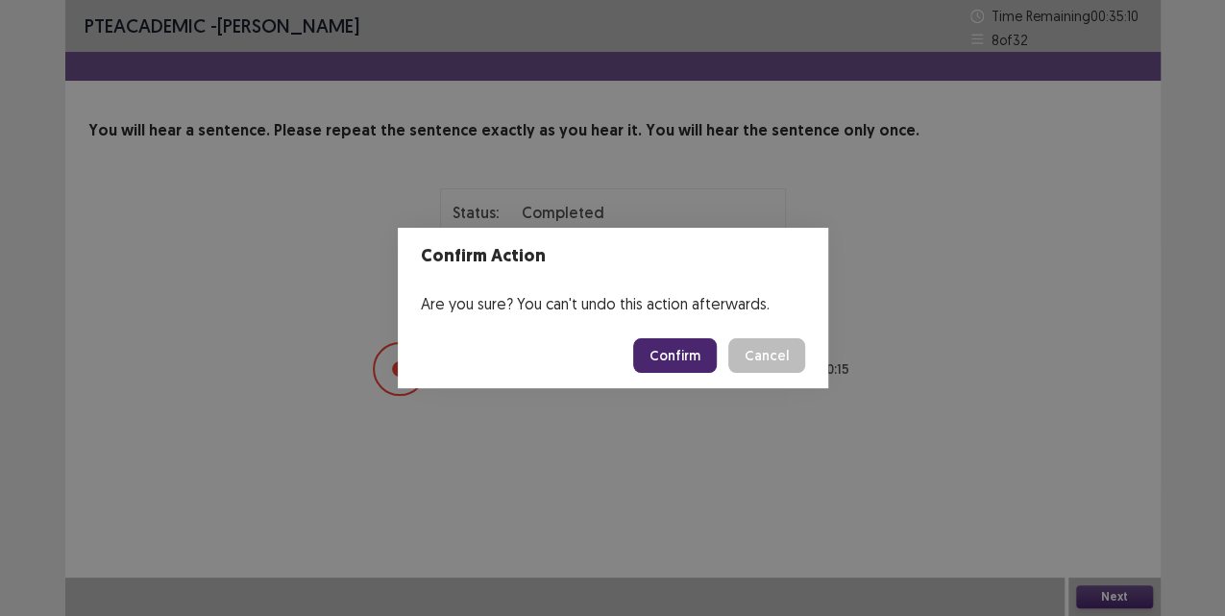
click at [684, 352] on button "Confirm" at bounding box center [675, 355] width 84 height 35
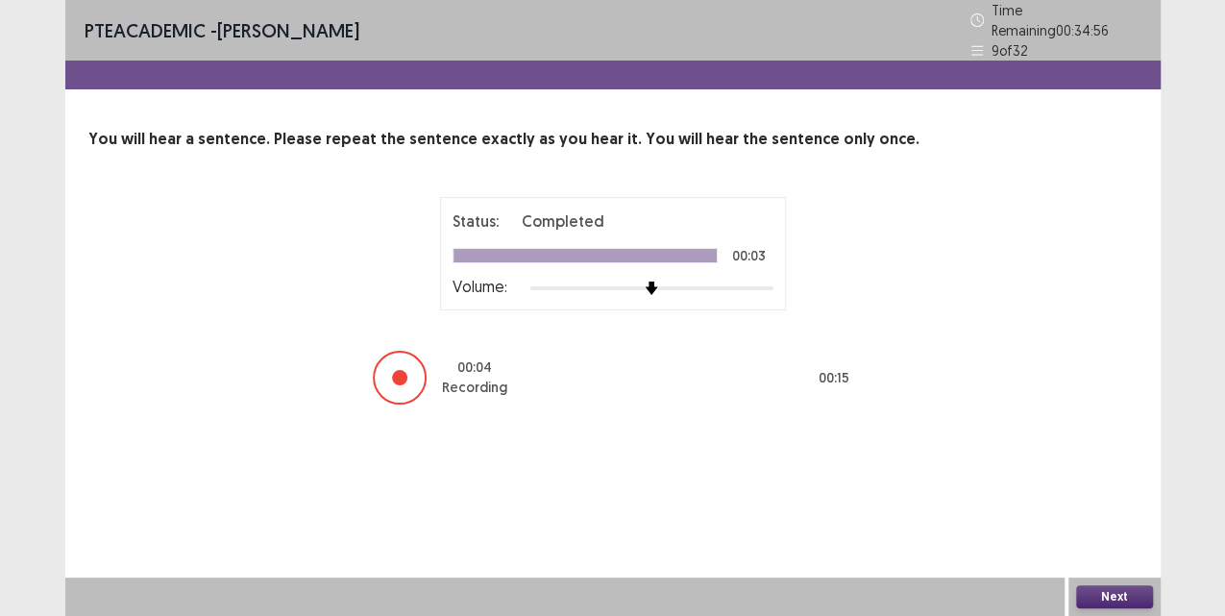
click at [1110, 596] on button "Next" at bounding box center [1114, 596] width 77 height 23
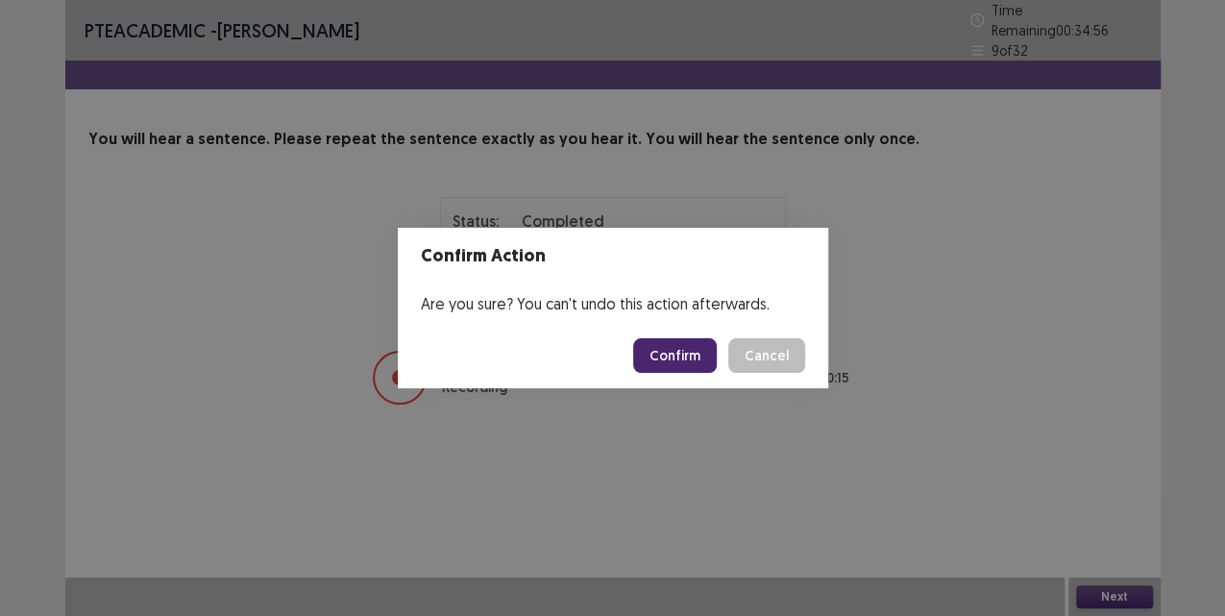
click at [690, 369] on button "Confirm" at bounding box center [675, 355] width 84 height 35
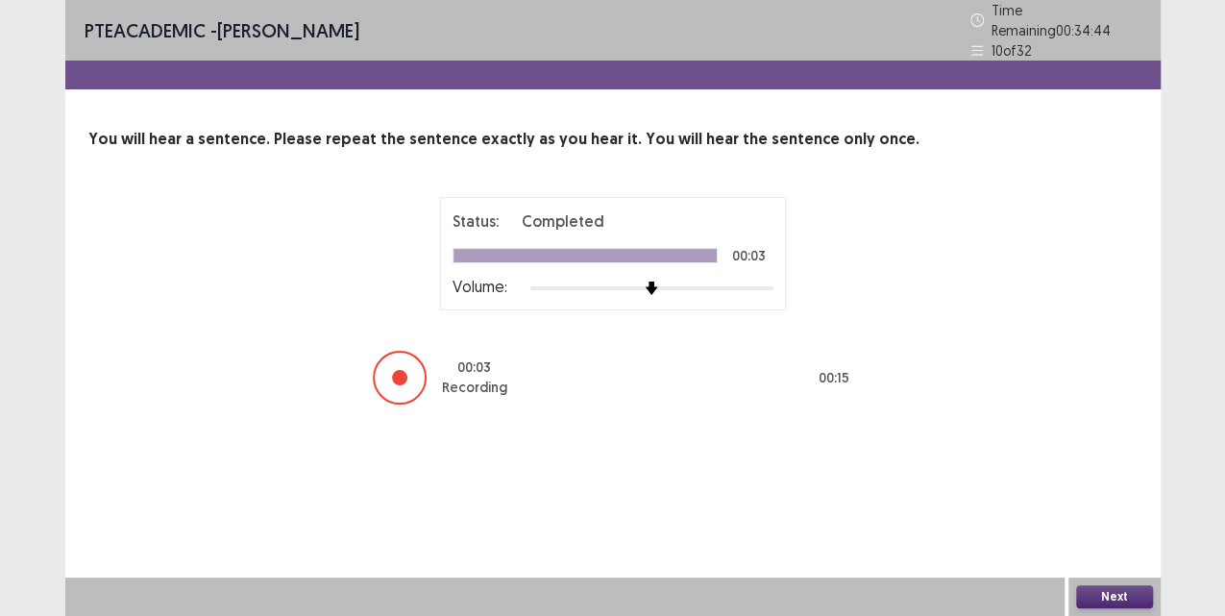
click at [1123, 602] on button "Next" at bounding box center [1114, 596] width 77 height 23
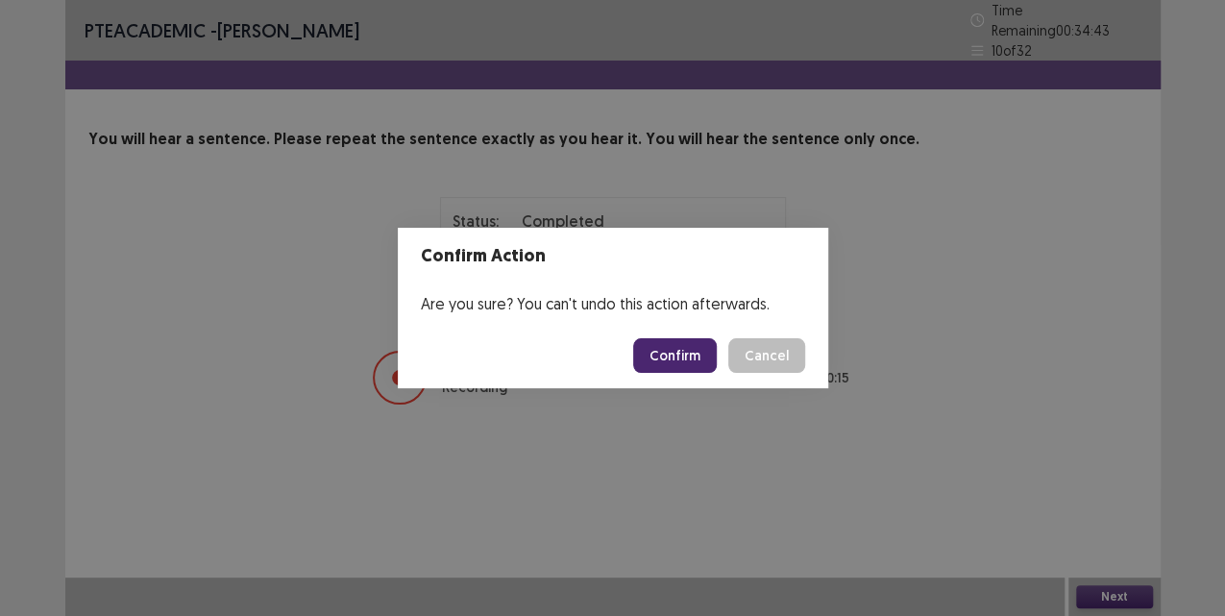
click at [677, 361] on button "Confirm" at bounding box center [675, 355] width 84 height 35
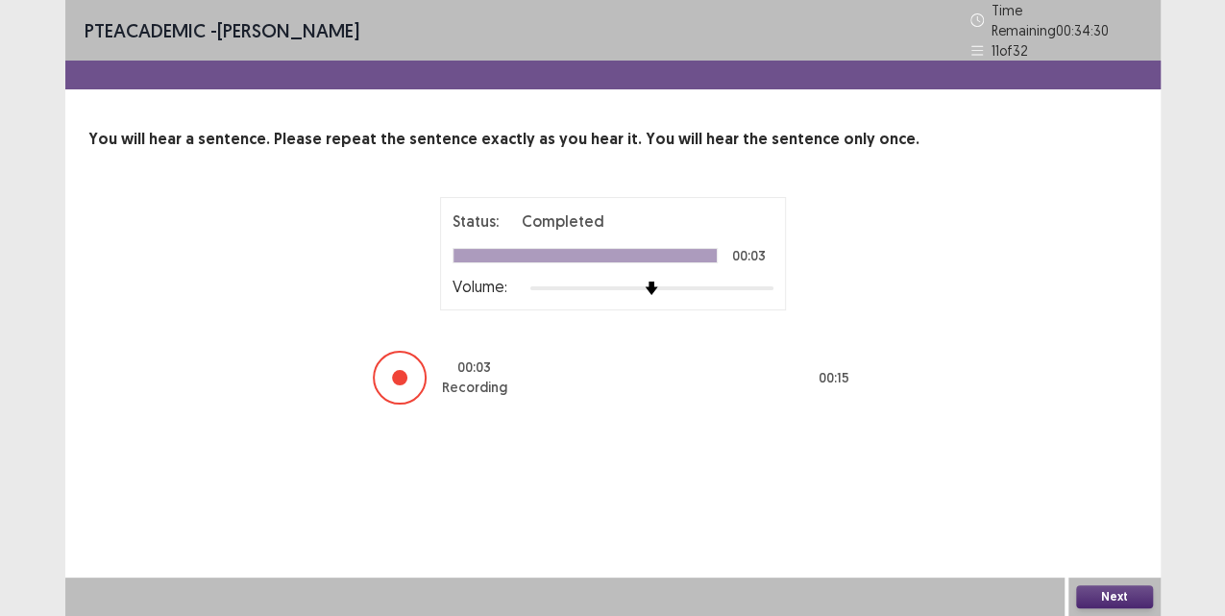
click at [1115, 598] on button "Next" at bounding box center [1114, 596] width 77 height 23
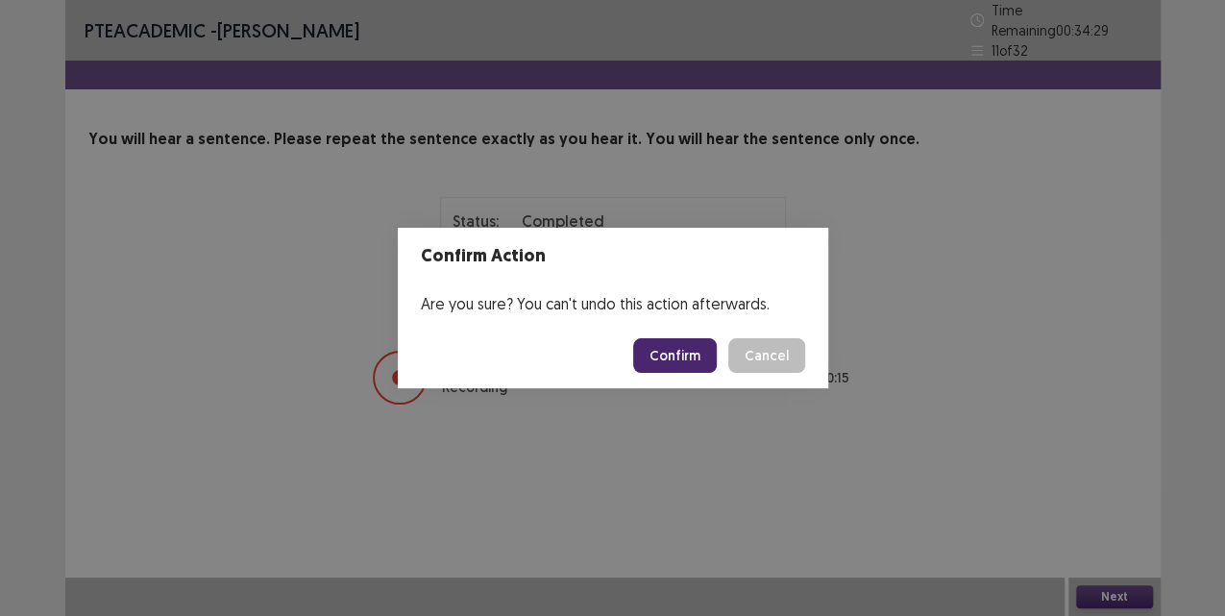
click at [687, 359] on button "Confirm" at bounding box center [675, 355] width 84 height 35
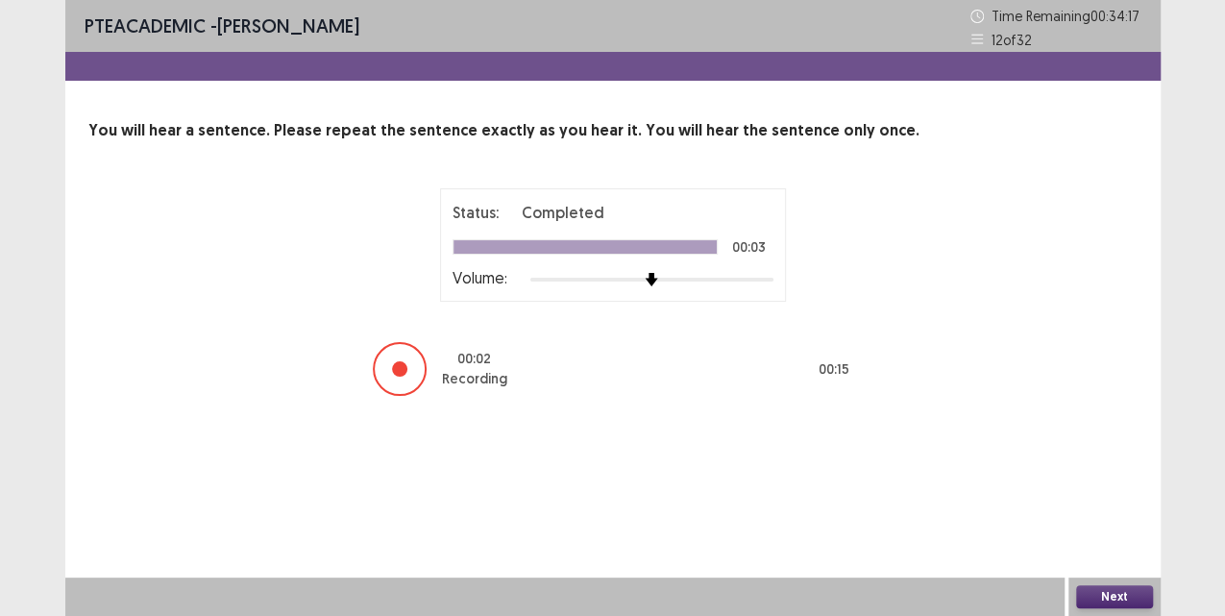
click at [1108, 599] on button "Next" at bounding box center [1114, 596] width 77 height 23
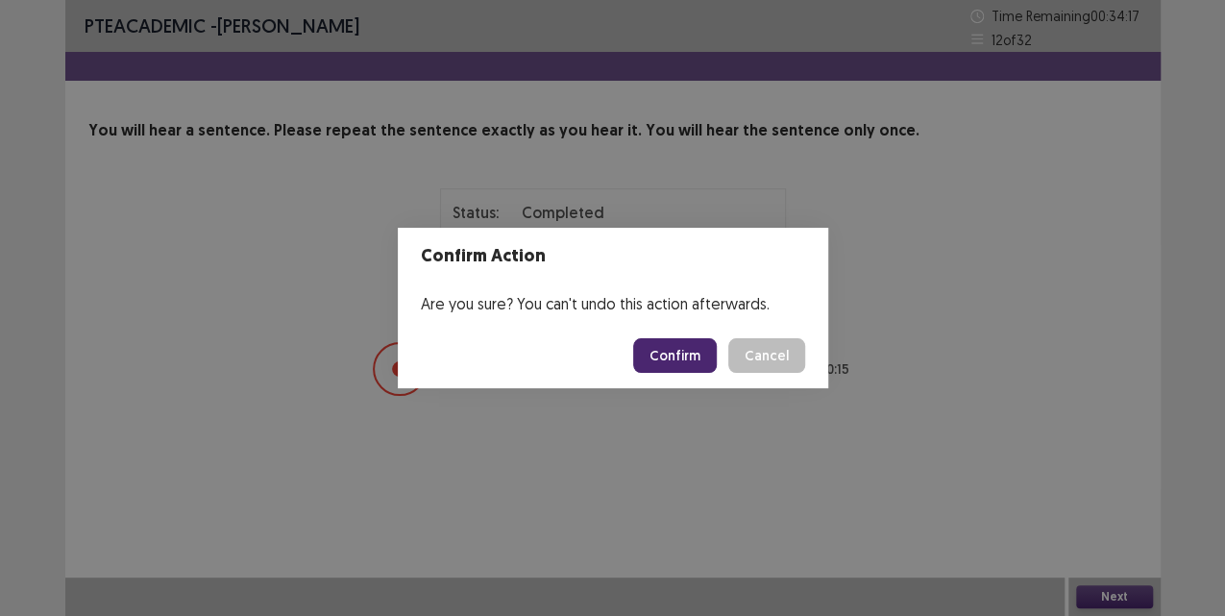
click at [686, 368] on button "Confirm" at bounding box center [675, 355] width 84 height 35
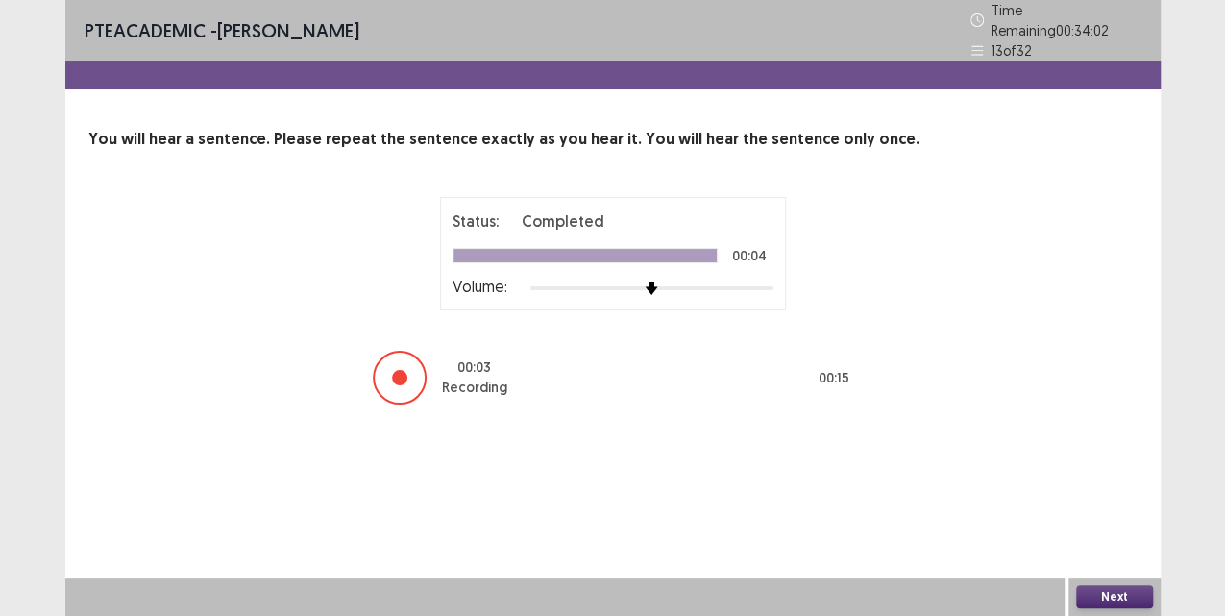
click at [1128, 606] on button "Next" at bounding box center [1114, 596] width 77 height 23
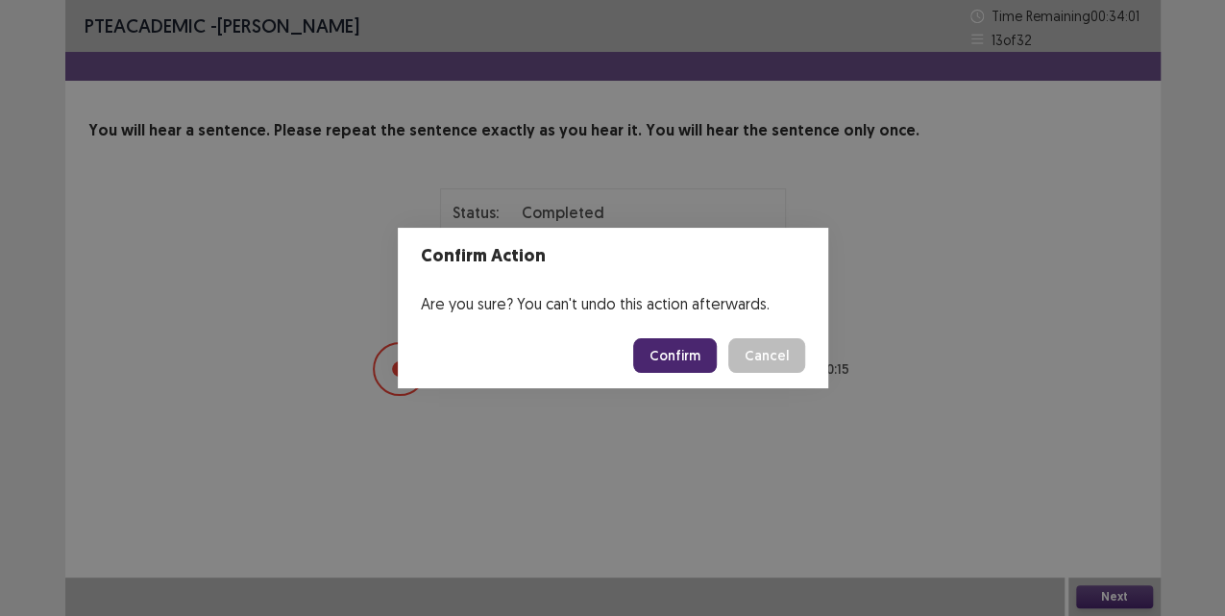
click at [690, 348] on button "Confirm" at bounding box center [675, 355] width 84 height 35
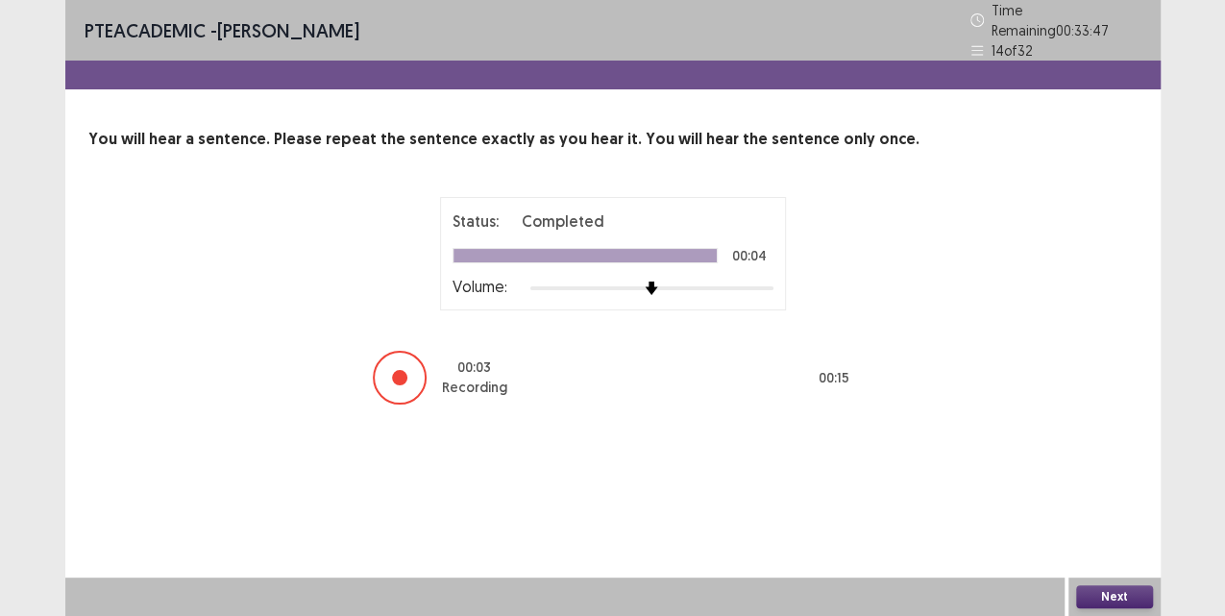
click at [1119, 600] on button "Next" at bounding box center [1114, 596] width 77 height 23
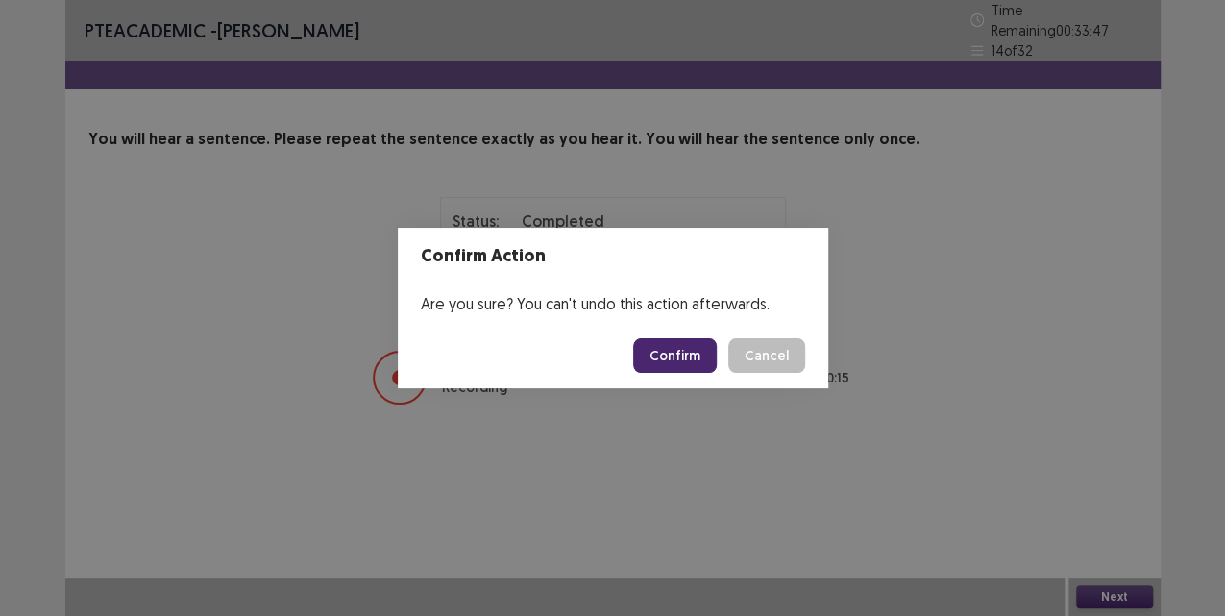
click at [679, 350] on button "Confirm" at bounding box center [675, 355] width 84 height 35
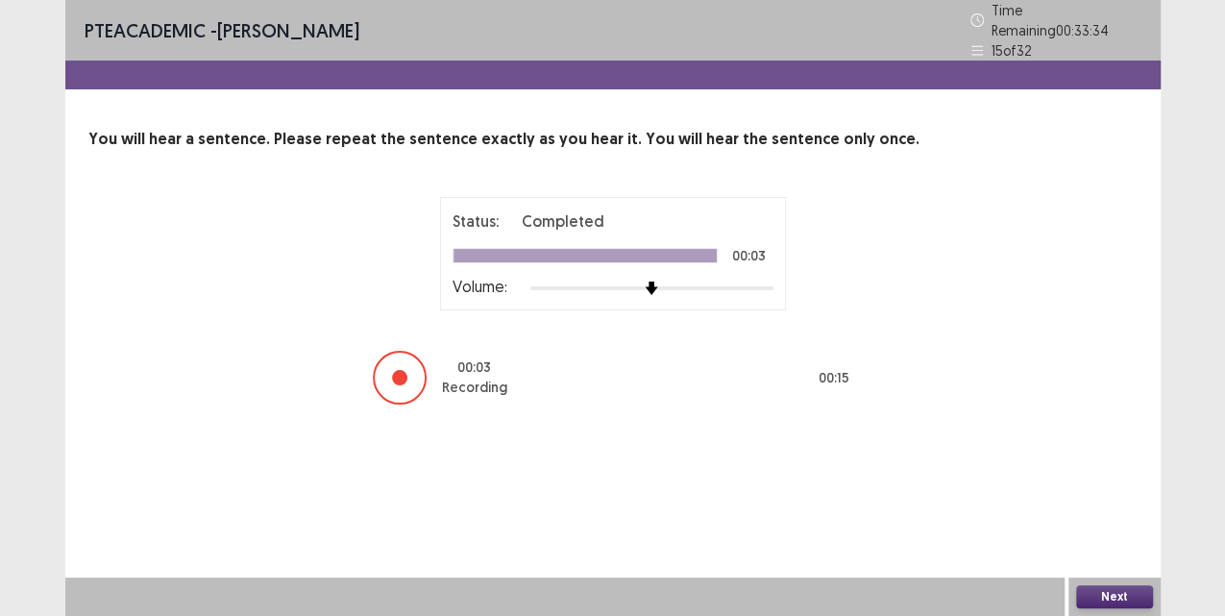
click at [1116, 595] on button "Next" at bounding box center [1114, 596] width 77 height 23
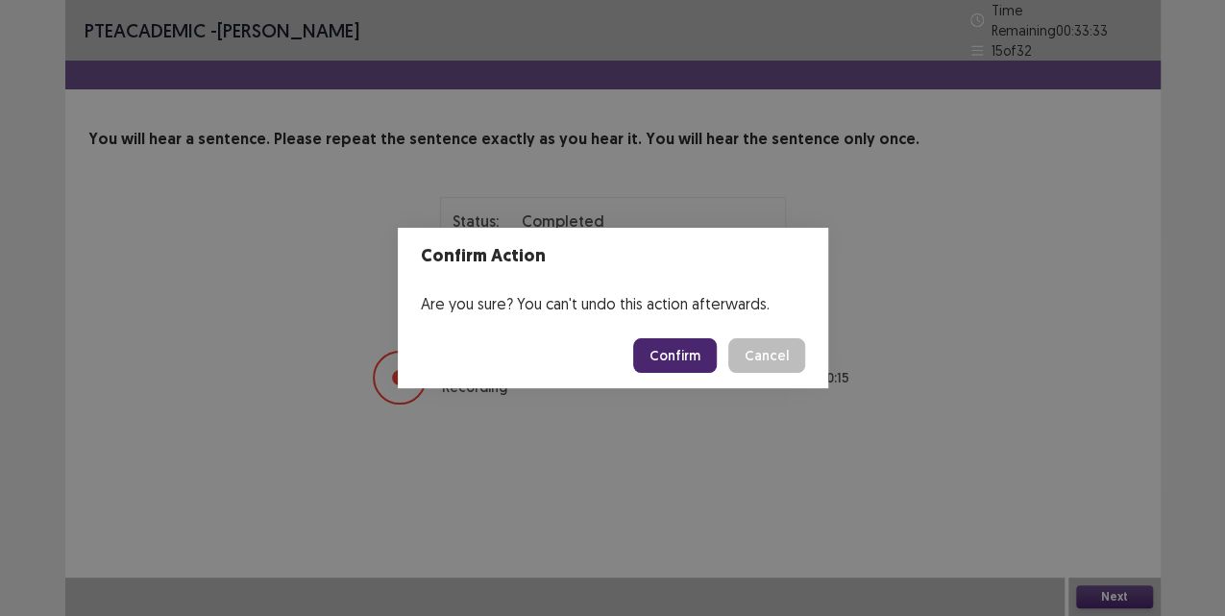
click at [691, 367] on button "Confirm" at bounding box center [675, 355] width 84 height 35
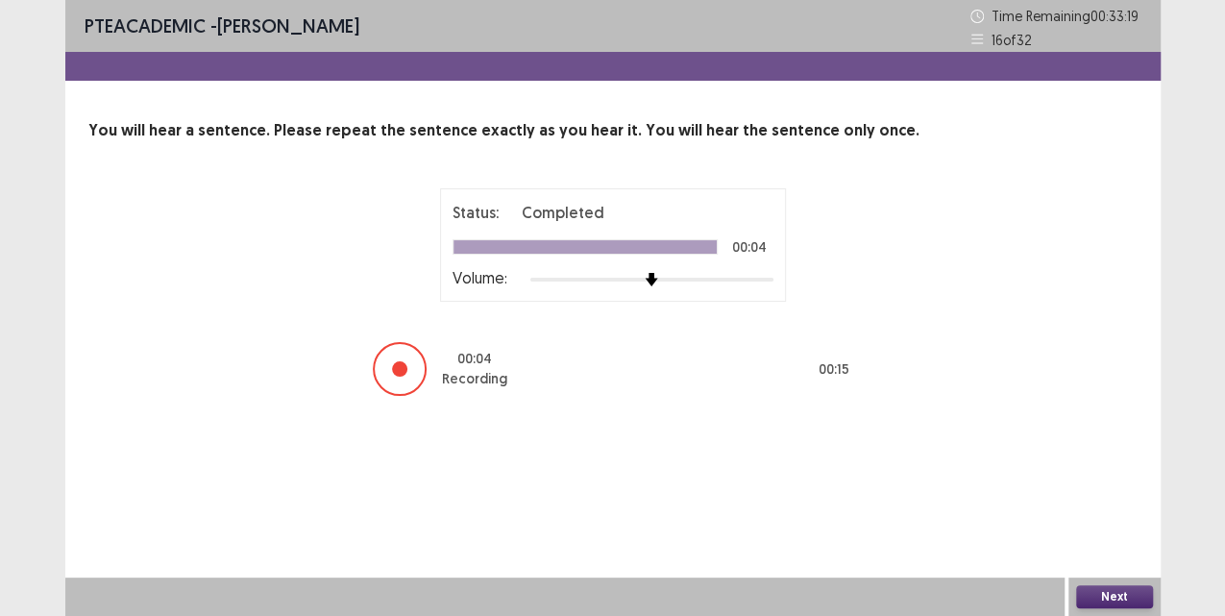
click at [1120, 594] on button "Next" at bounding box center [1114, 596] width 77 height 23
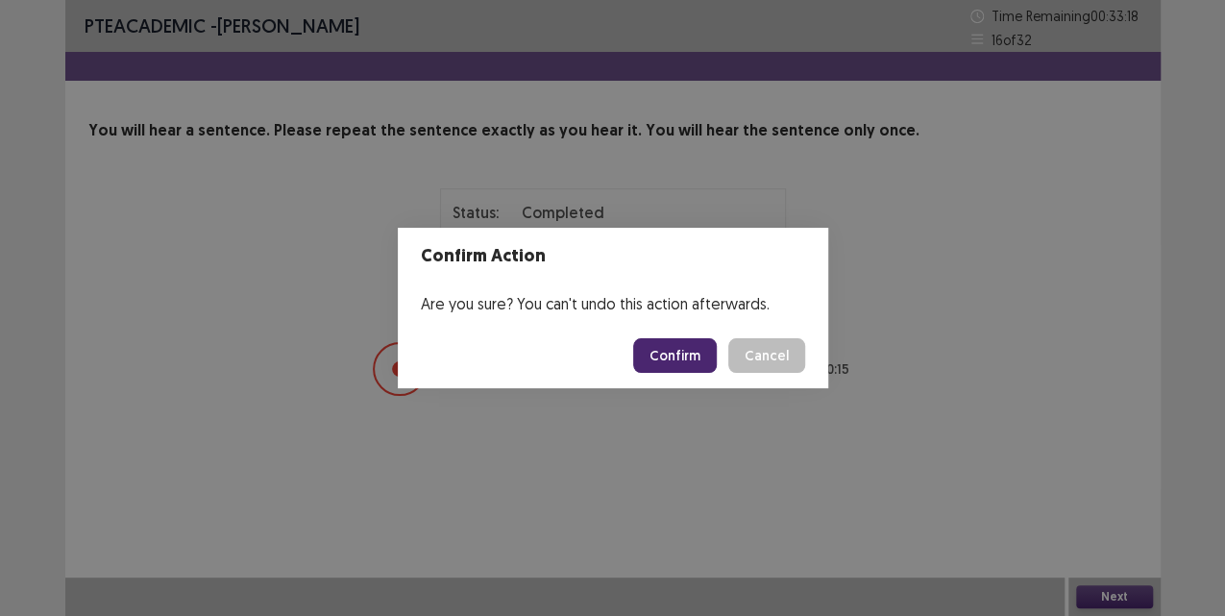
click at [684, 365] on button "Confirm" at bounding box center [675, 355] width 84 height 35
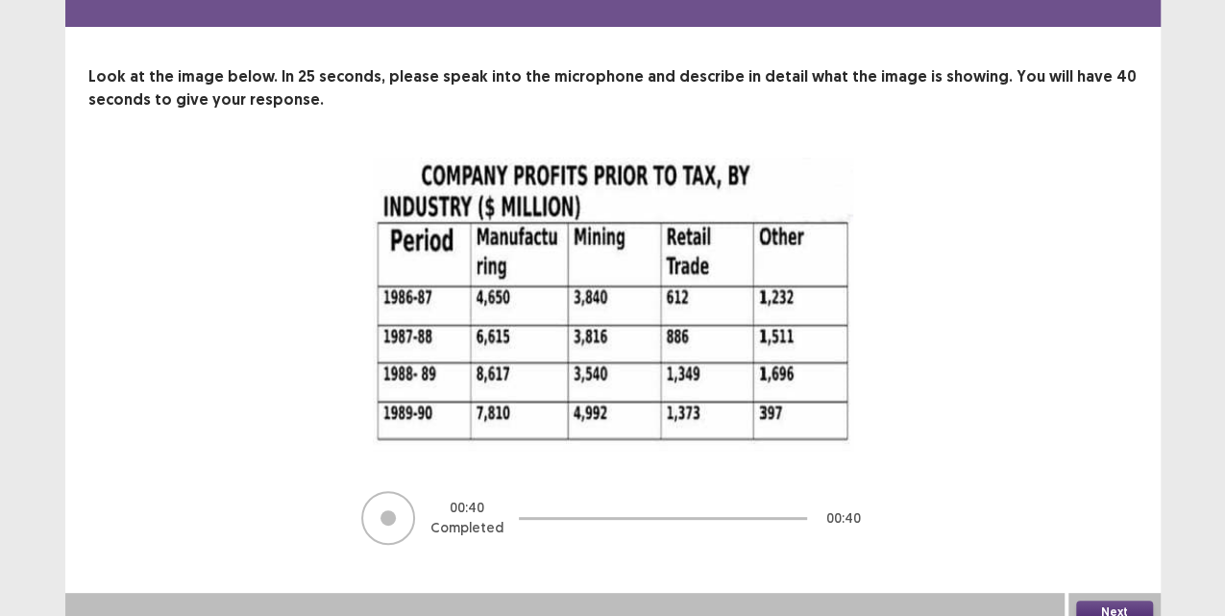
scroll to position [69, 0]
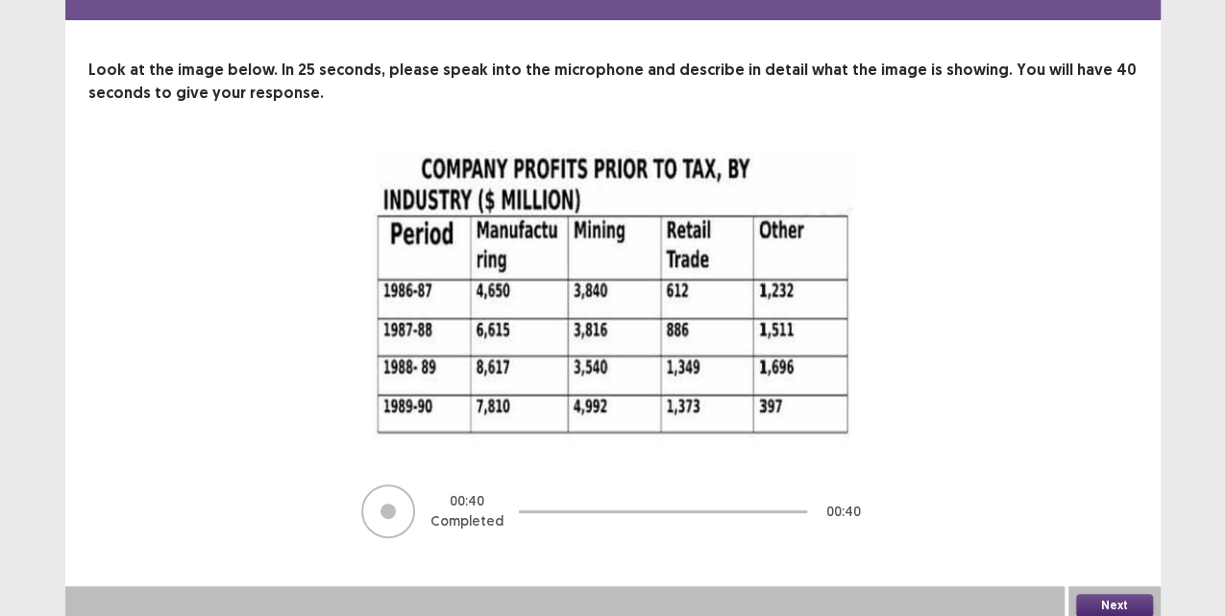
click at [1119, 601] on button "Next" at bounding box center [1114, 605] width 77 height 23
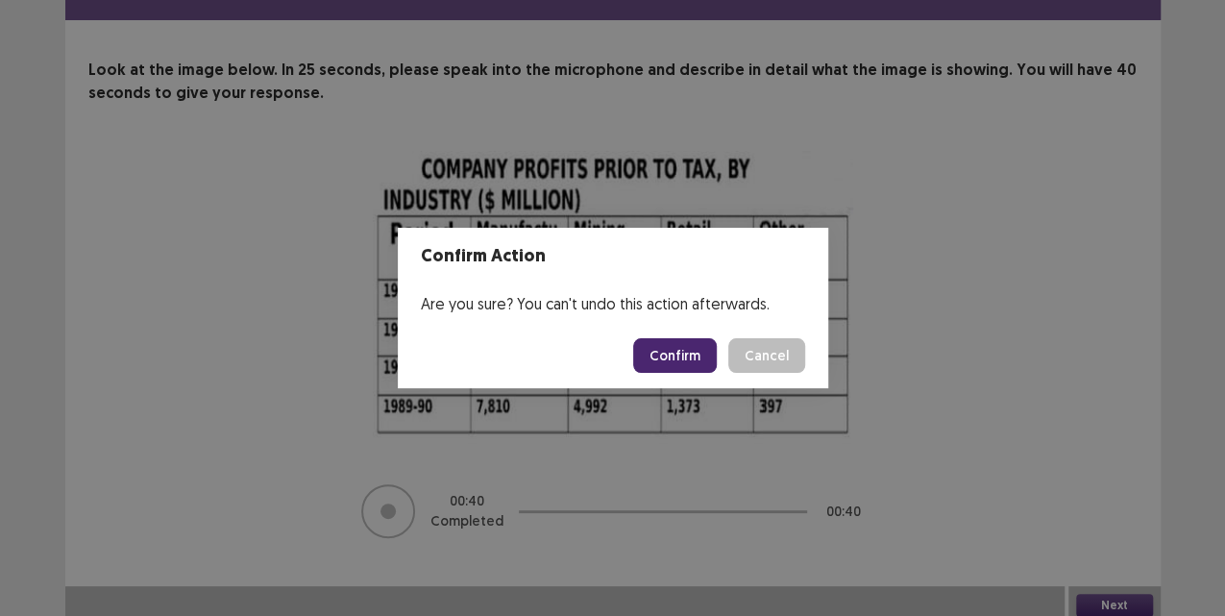
click at [663, 361] on button "Confirm" at bounding box center [675, 355] width 84 height 35
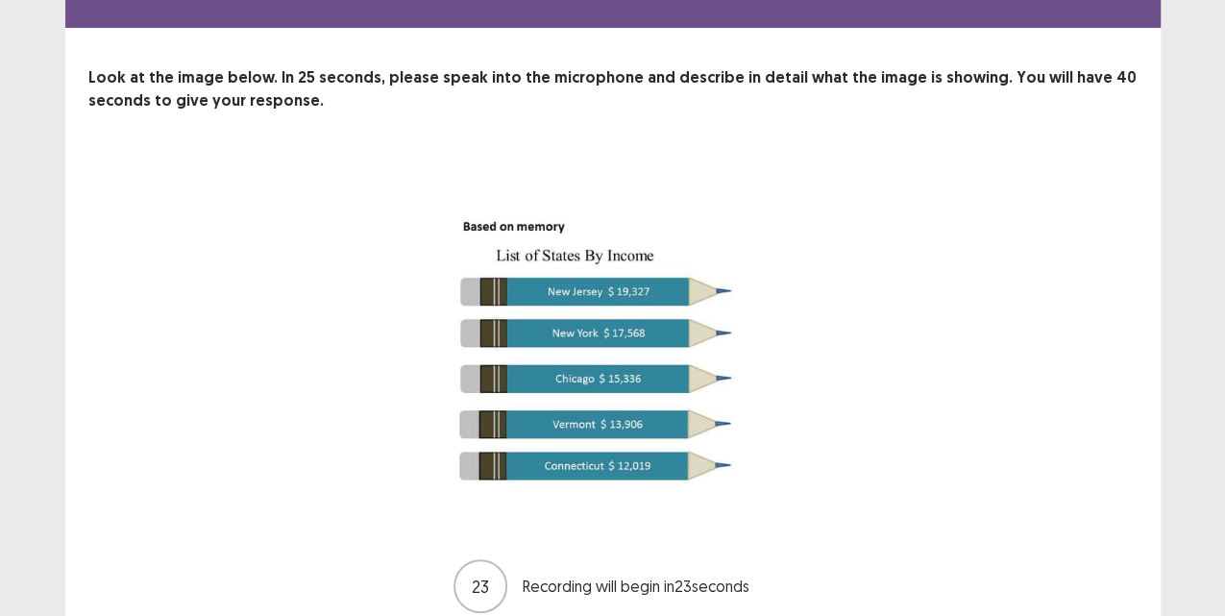
scroll to position [136, 0]
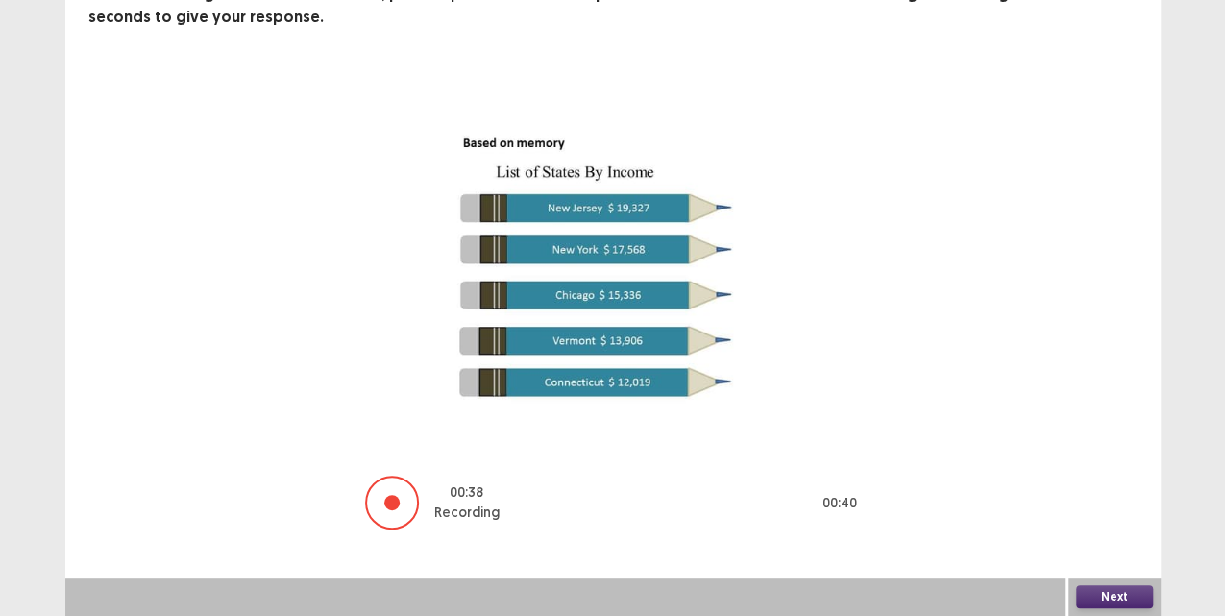
click at [1124, 606] on button "Next" at bounding box center [1114, 596] width 77 height 23
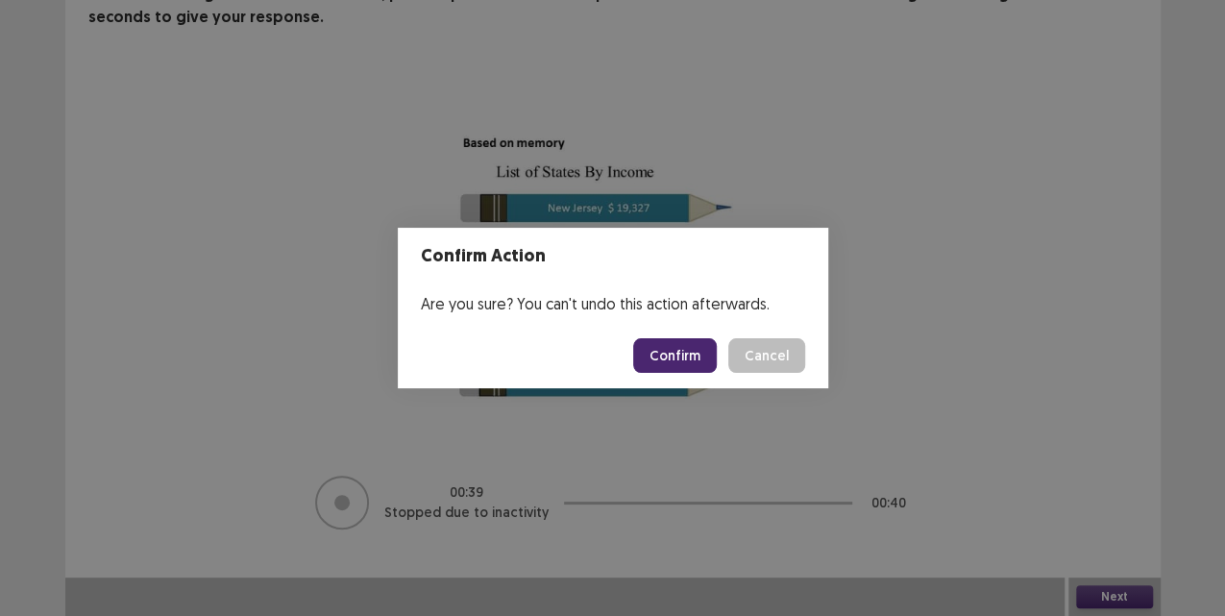
click at [672, 368] on button "Confirm" at bounding box center [675, 355] width 84 height 35
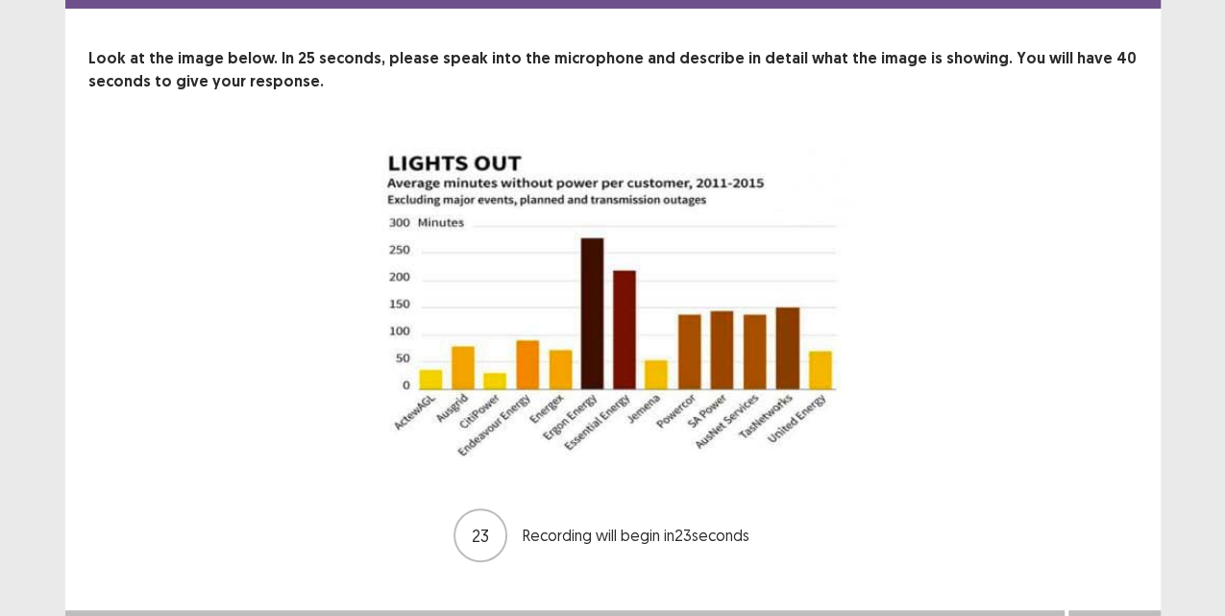
scroll to position [105, 0]
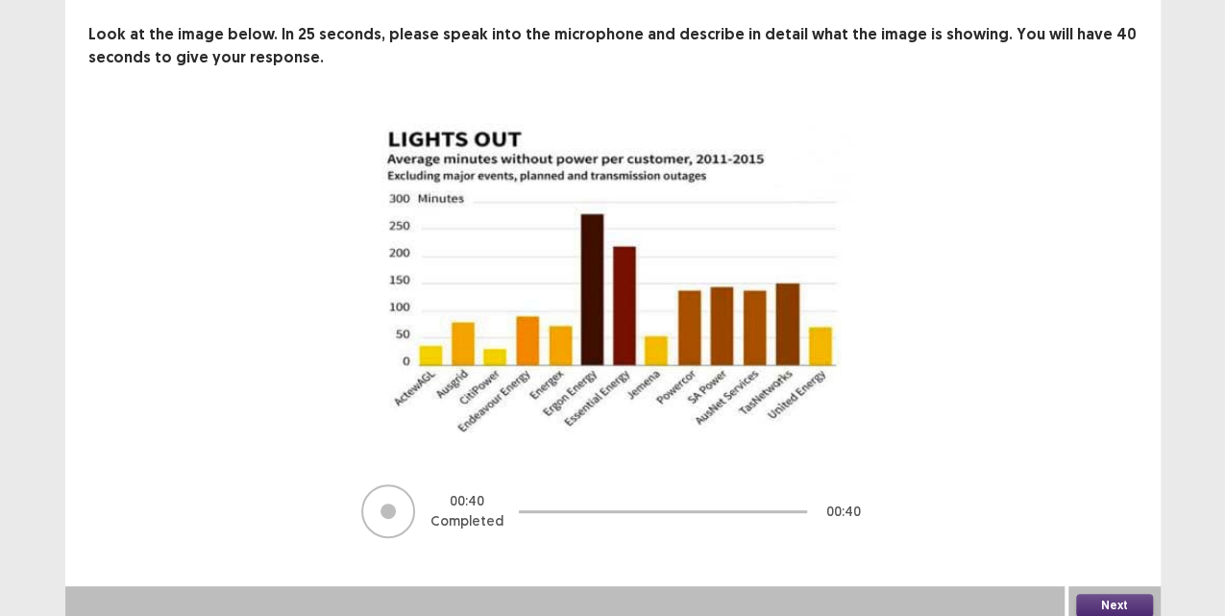
click at [1094, 594] on button "Next" at bounding box center [1114, 605] width 77 height 23
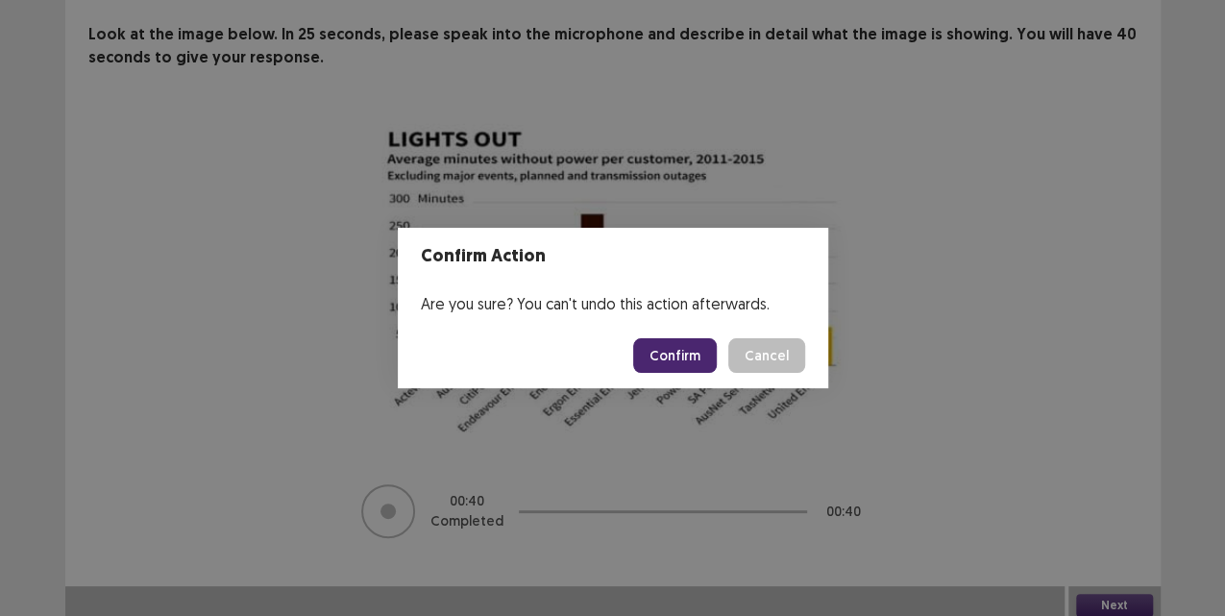
click at [641, 366] on button "Confirm" at bounding box center [675, 355] width 84 height 35
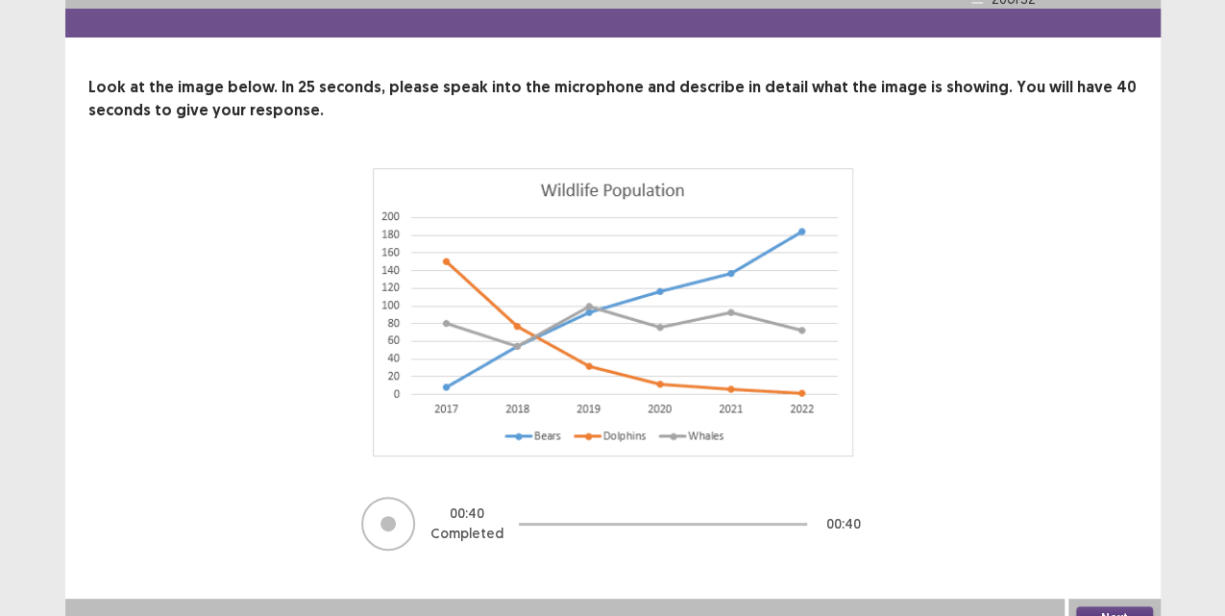
scroll to position [64, 0]
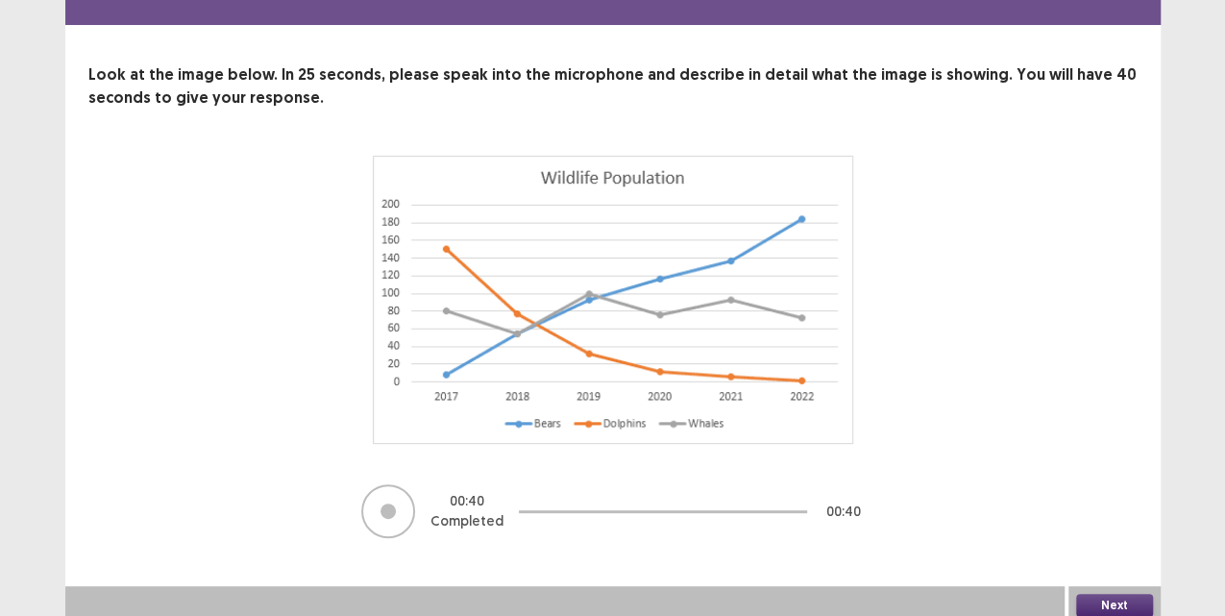
click at [1117, 594] on button "Next" at bounding box center [1114, 605] width 77 height 23
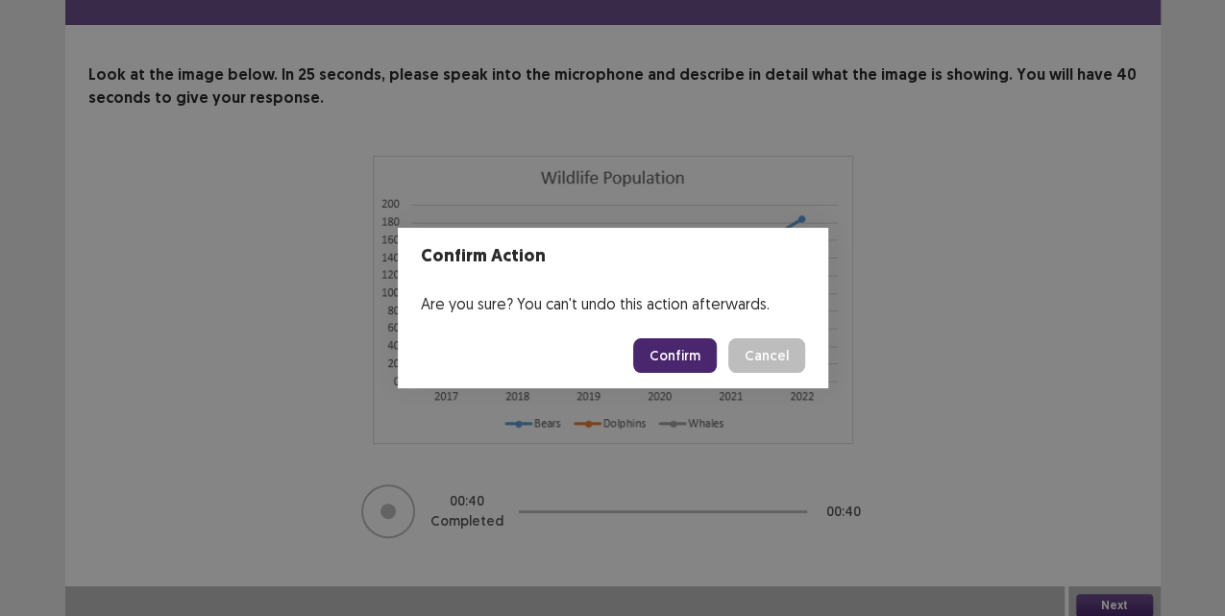
click at [653, 341] on button "Confirm" at bounding box center [675, 355] width 84 height 35
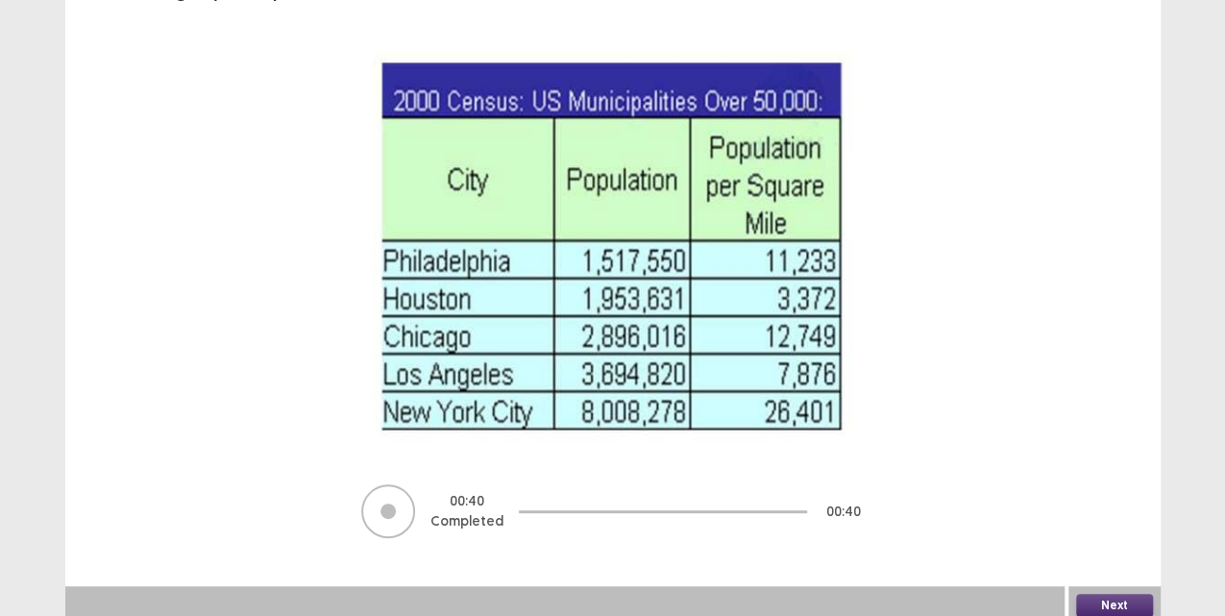
scroll to position [161, 0]
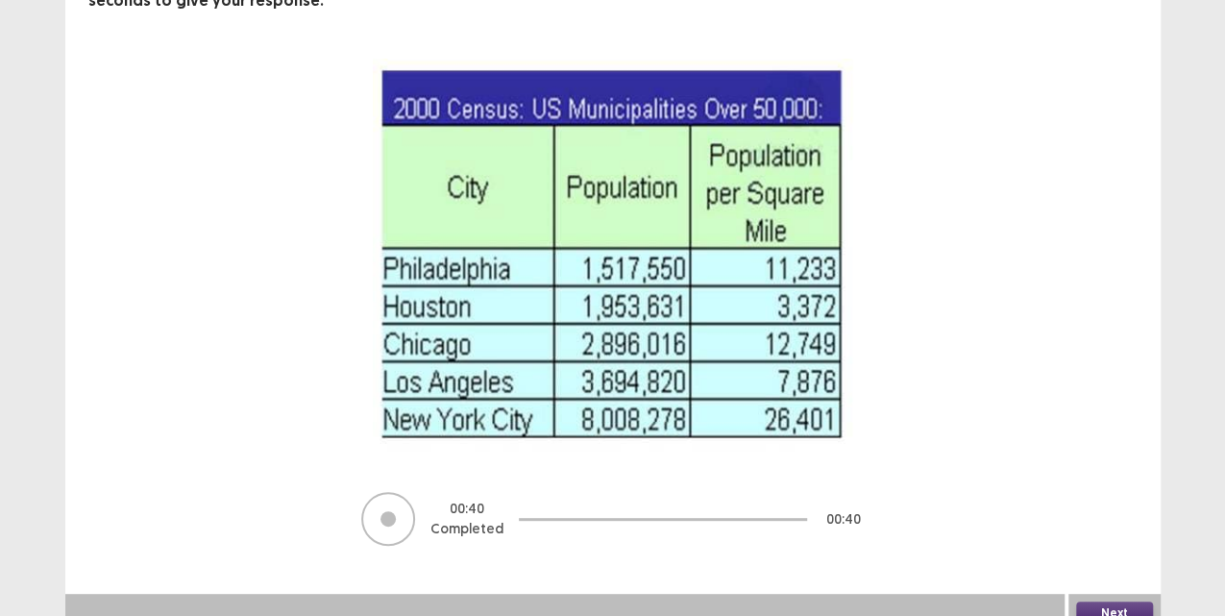
click at [1119, 602] on button "Next" at bounding box center [1114, 613] width 77 height 23
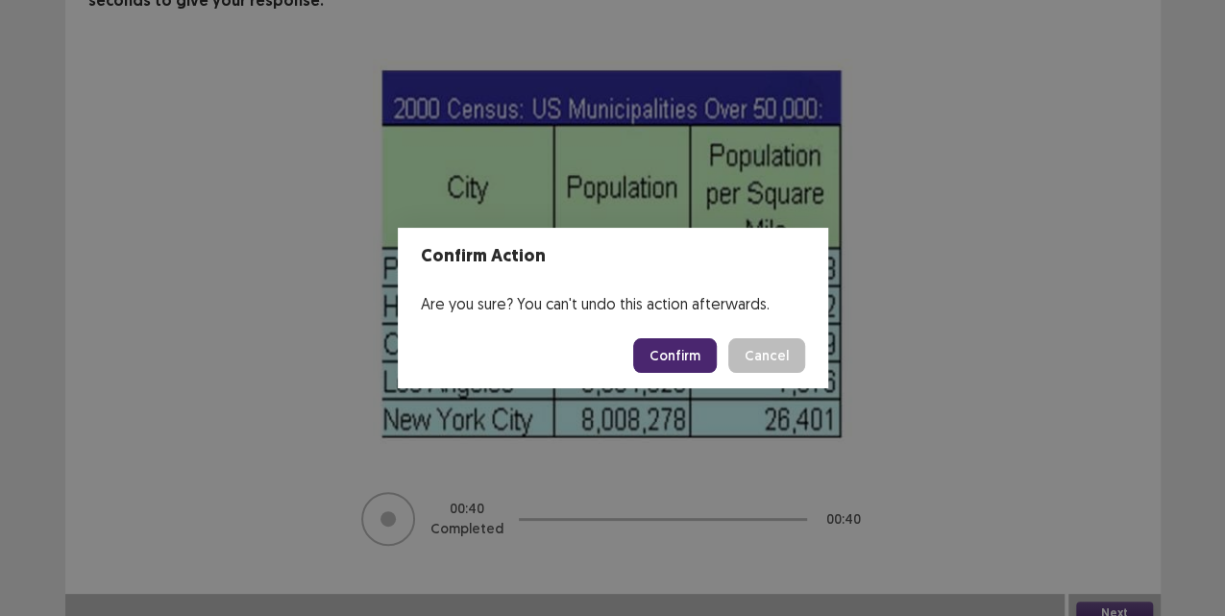
click at [678, 363] on button "Confirm" at bounding box center [675, 355] width 84 height 35
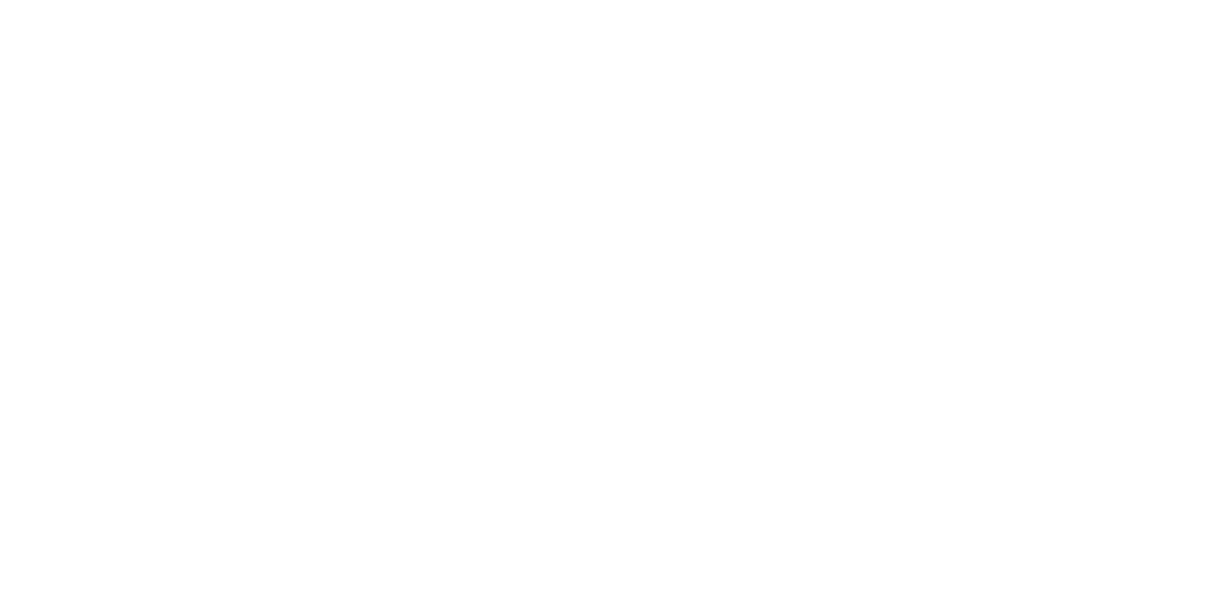
scroll to position [0, 0]
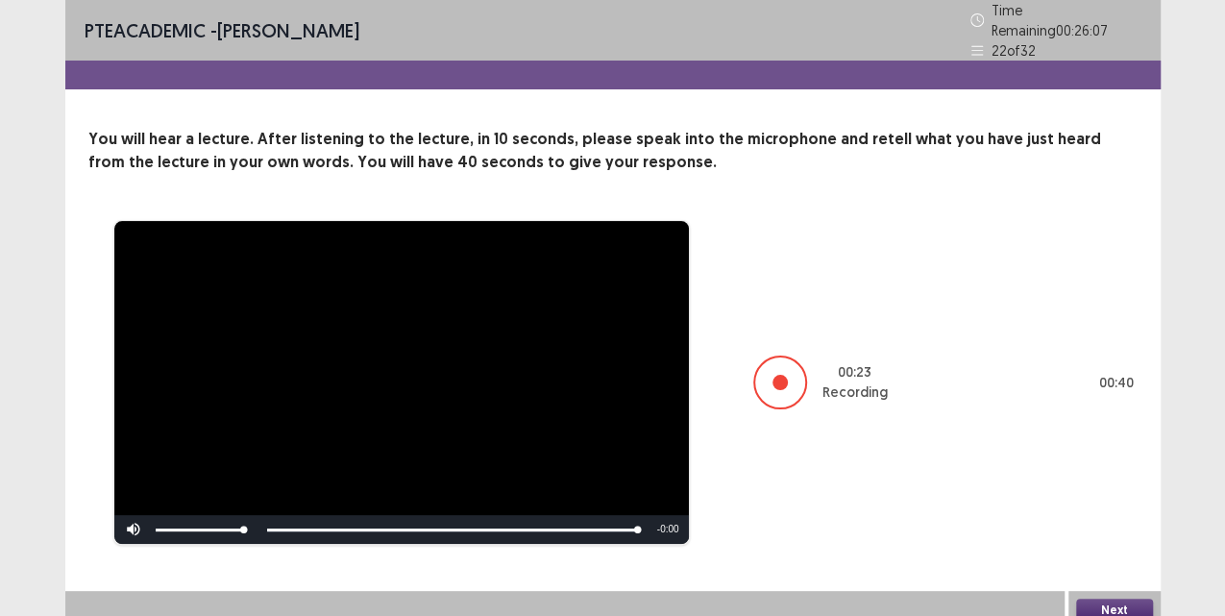
click at [1113, 602] on button "Next" at bounding box center [1114, 610] width 77 height 23
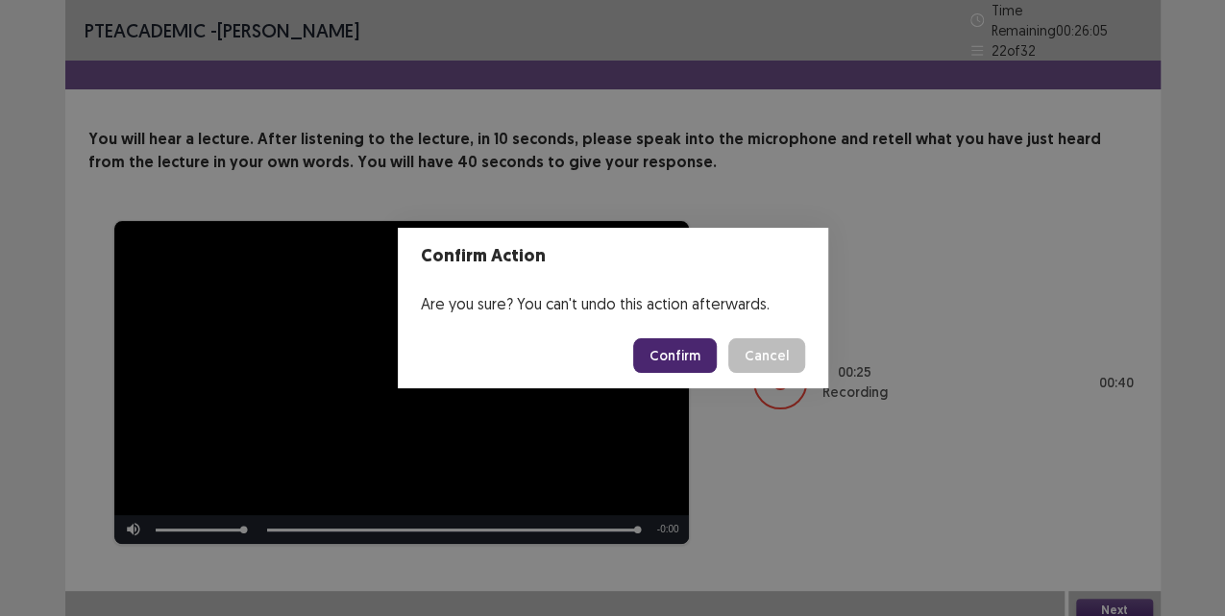
click at [698, 357] on button "Confirm" at bounding box center [675, 355] width 84 height 35
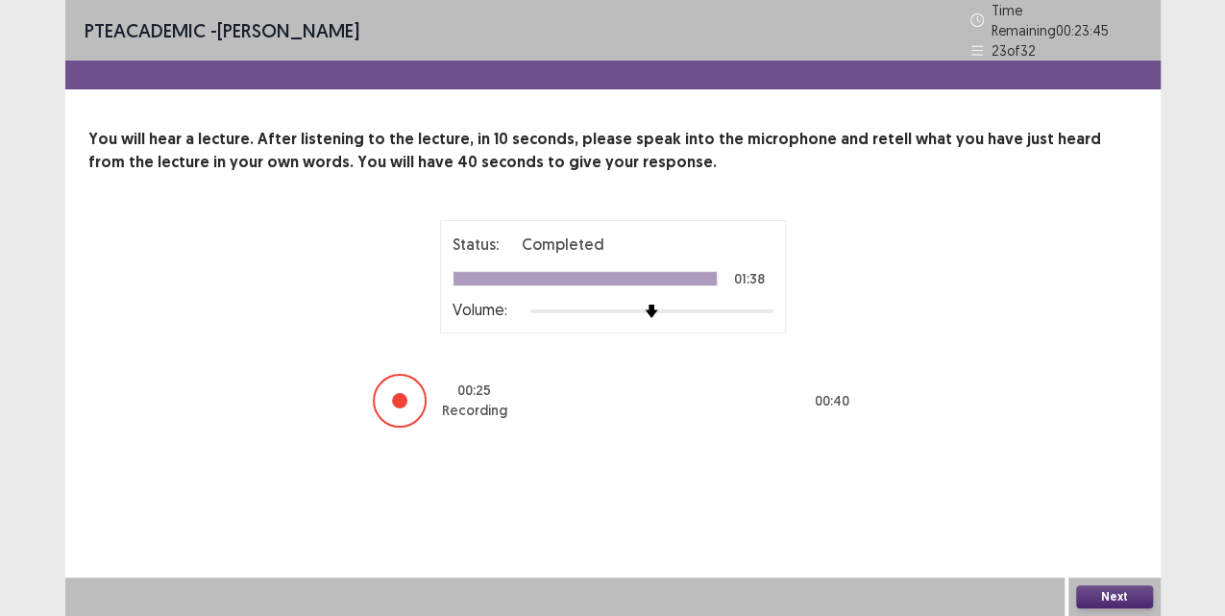
click at [1100, 598] on button "Next" at bounding box center [1114, 596] width 77 height 23
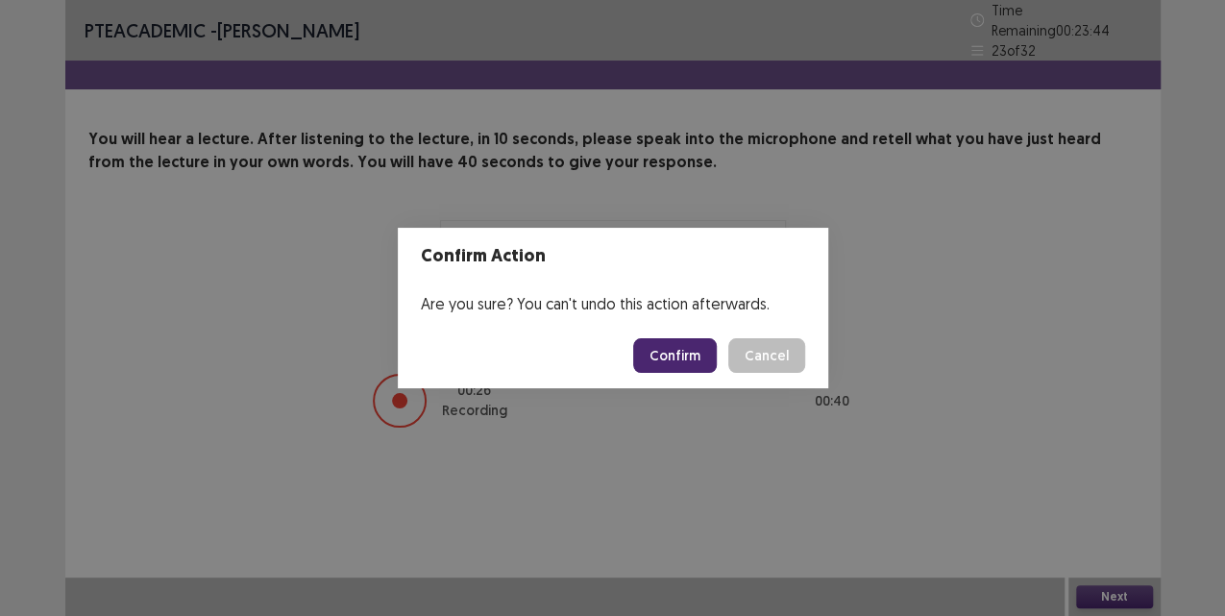
click at [688, 359] on button "Confirm" at bounding box center [675, 355] width 84 height 35
drag, startPoint x: 699, startPoint y: 417, endPoint x: 726, endPoint y: 319, distance: 101.6
click at [726, 319] on div "Confirm Action Are you sure? You can't undo this action afterwards. Loading... …" at bounding box center [612, 308] width 1225 height 616
click at [702, 429] on div "Confirm Action Are you sure? You can't undo this action afterwards. Loading... …" at bounding box center [612, 308] width 1225 height 616
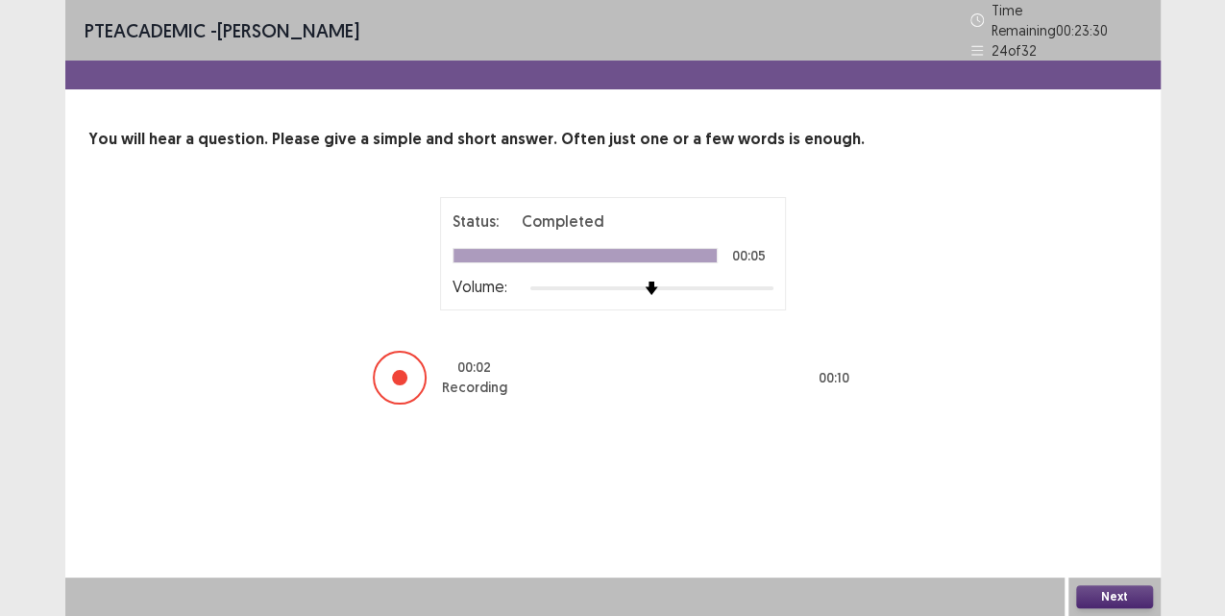
click at [1120, 600] on button "Next" at bounding box center [1114, 596] width 77 height 23
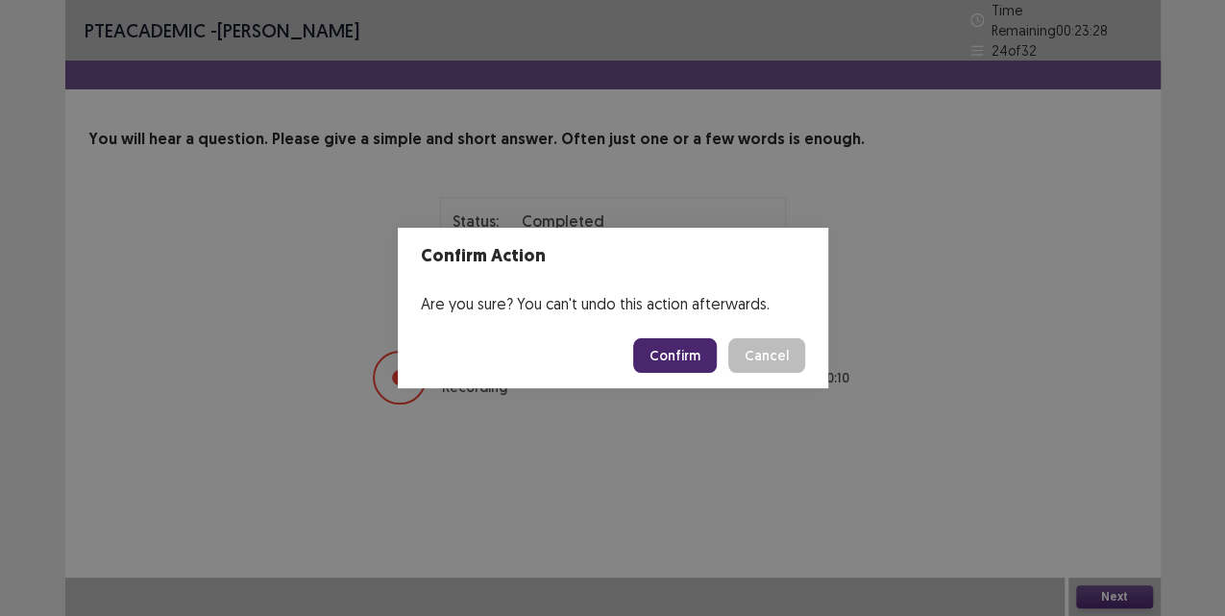
click at [661, 340] on button "Confirm" at bounding box center [675, 355] width 84 height 35
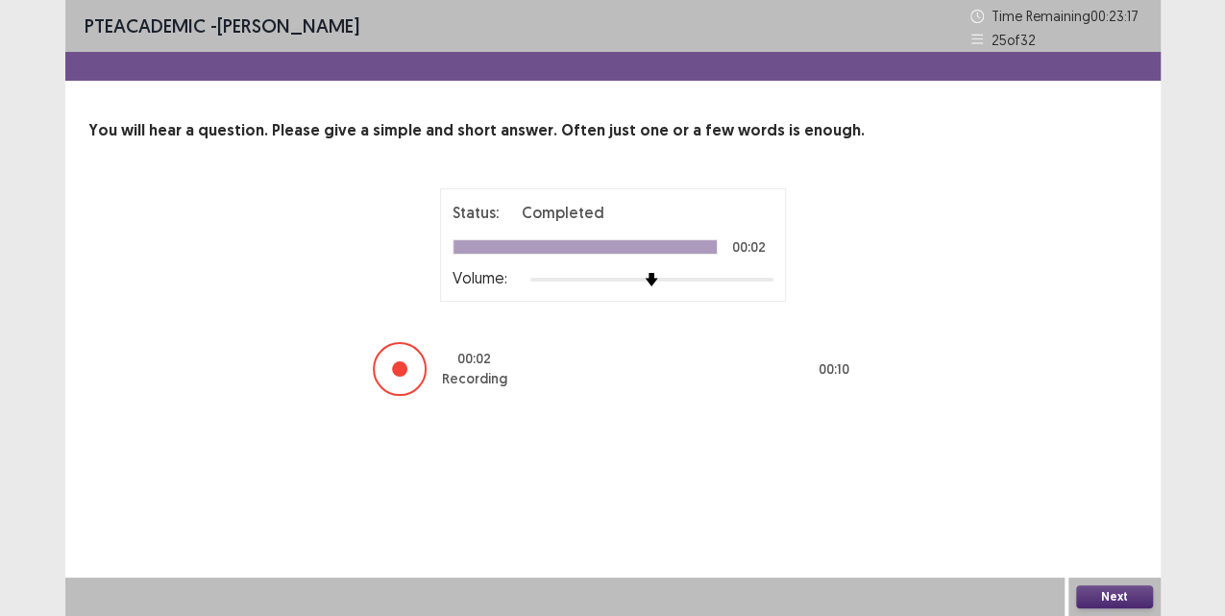
click at [1126, 594] on button "Next" at bounding box center [1114, 596] width 77 height 23
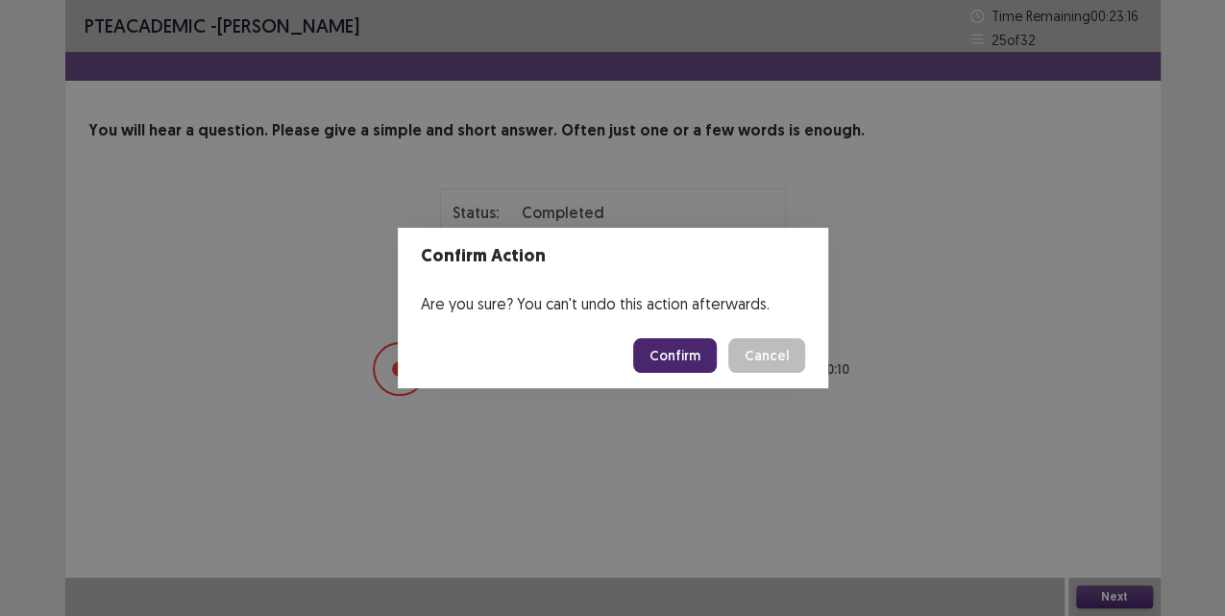
click at [659, 350] on button "Confirm" at bounding box center [675, 355] width 84 height 35
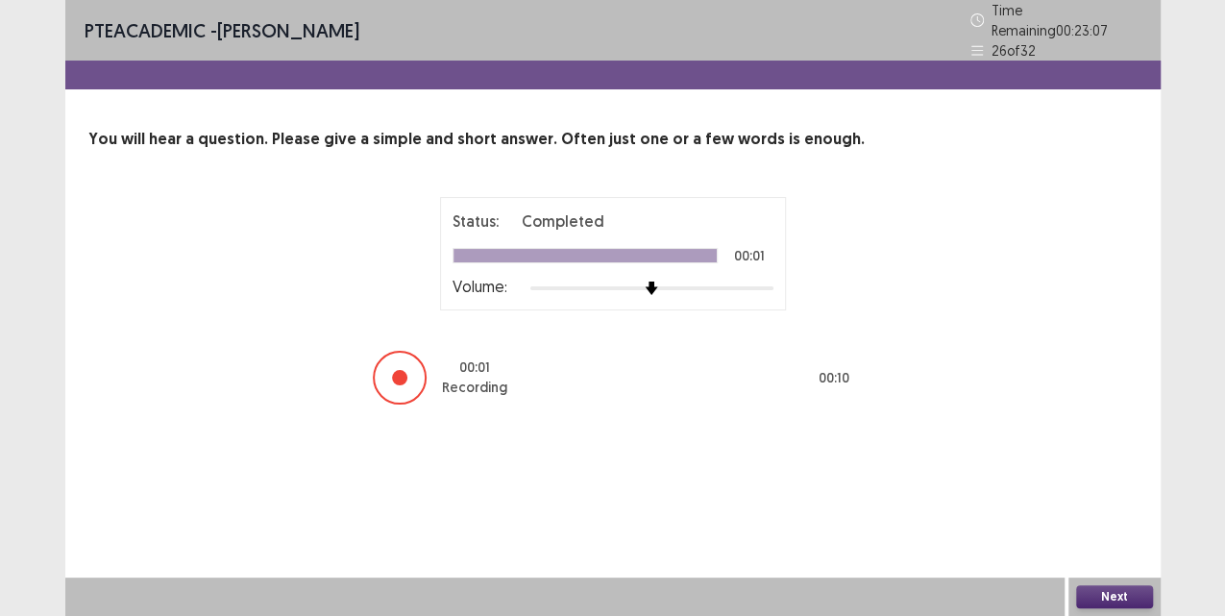
click at [1127, 594] on button "Next" at bounding box center [1114, 596] width 77 height 23
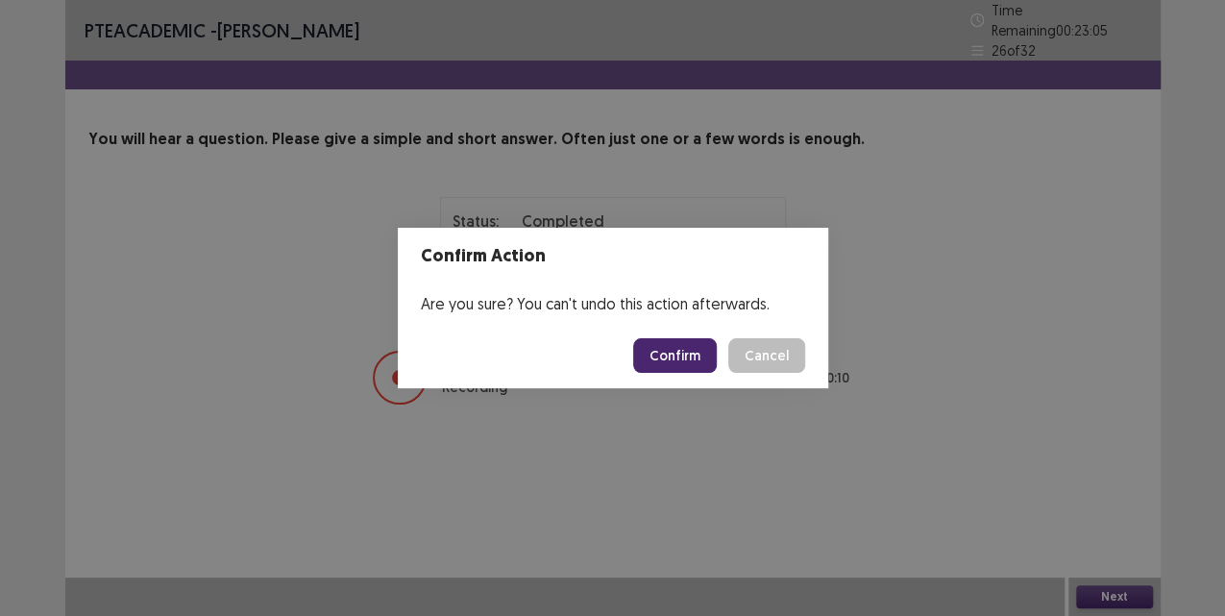
click at [679, 356] on button "Confirm" at bounding box center [675, 355] width 84 height 35
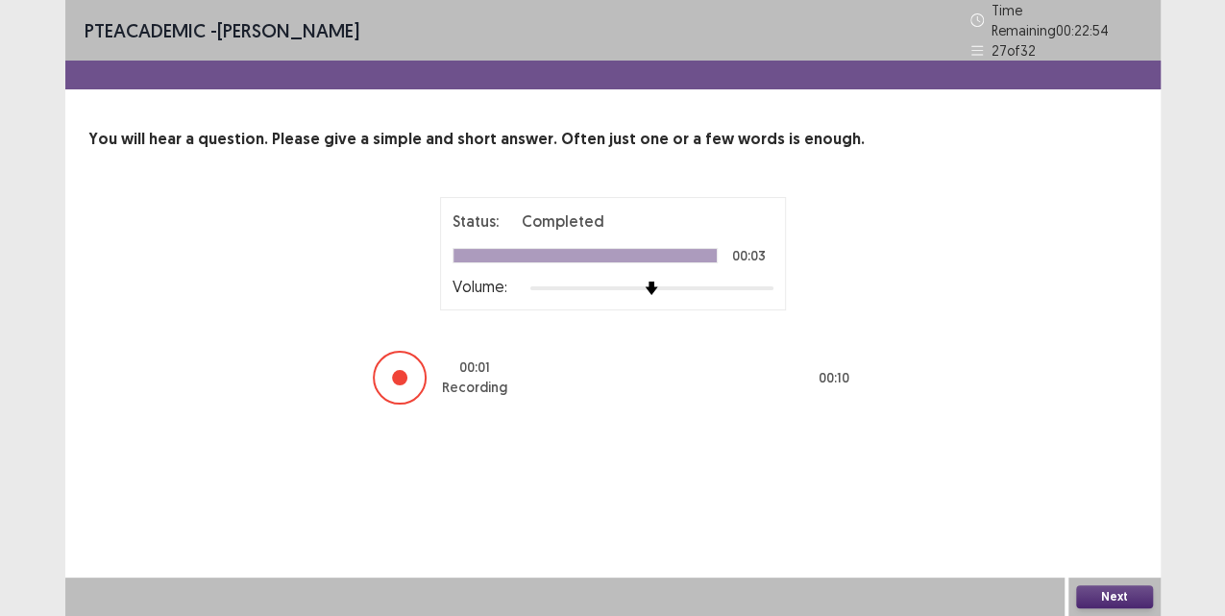
click at [1113, 598] on button "Next" at bounding box center [1114, 596] width 77 height 23
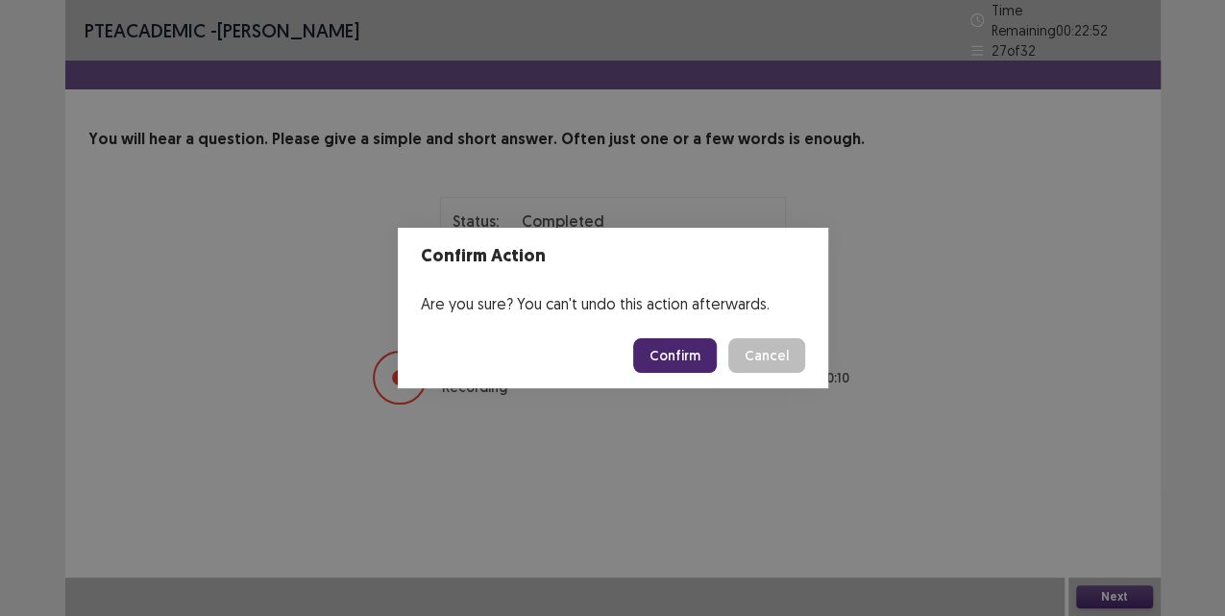
click at [715, 354] on button "Confirm" at bounding box center [675, 355] width 84 height 35
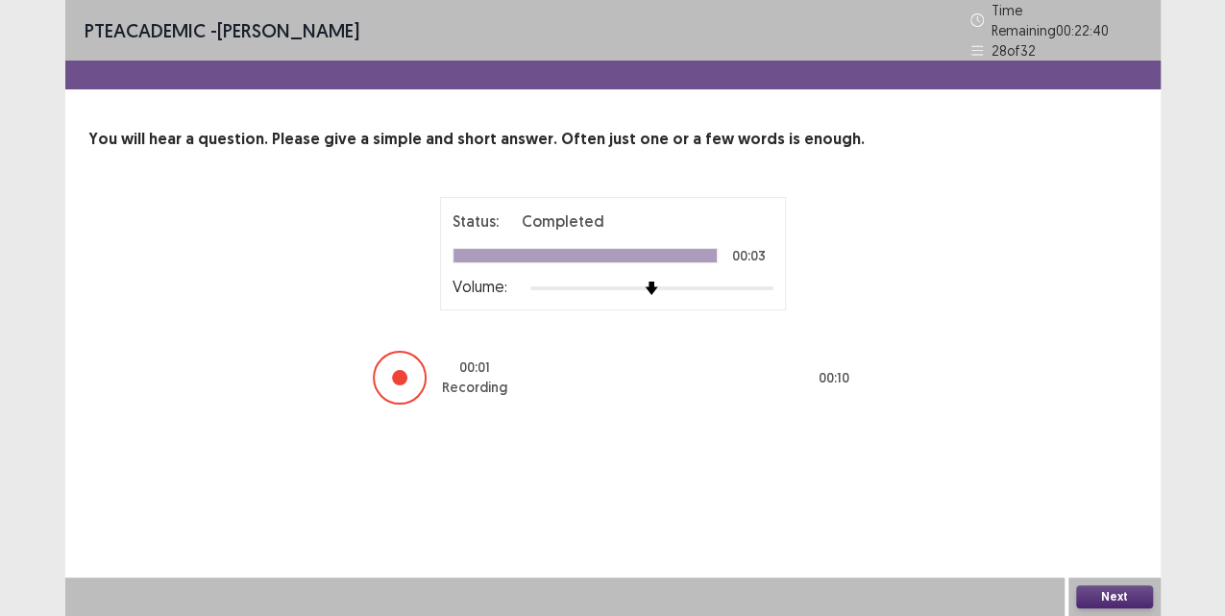
click at [1115, 594] on button "Next" at bounding box center [1114, 596] width 77 height 23
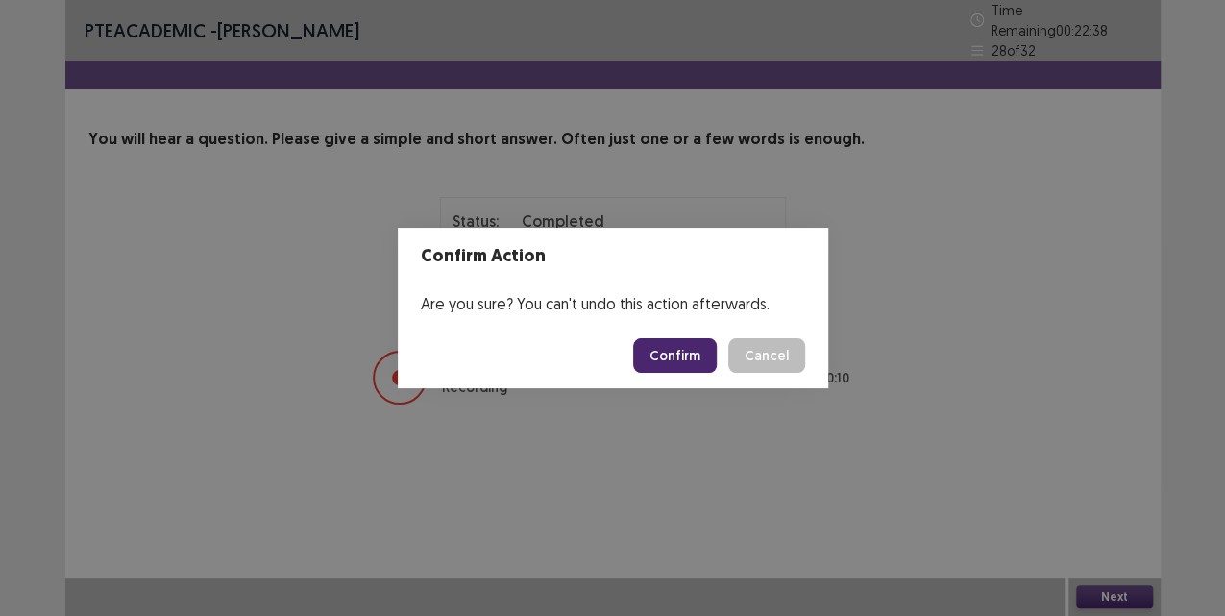
click at [676, 345] on button "Confirm" at bounding box center [675, 355] width 84 height 35
